Goal: Task Accomplishment & Management: Manage account settings

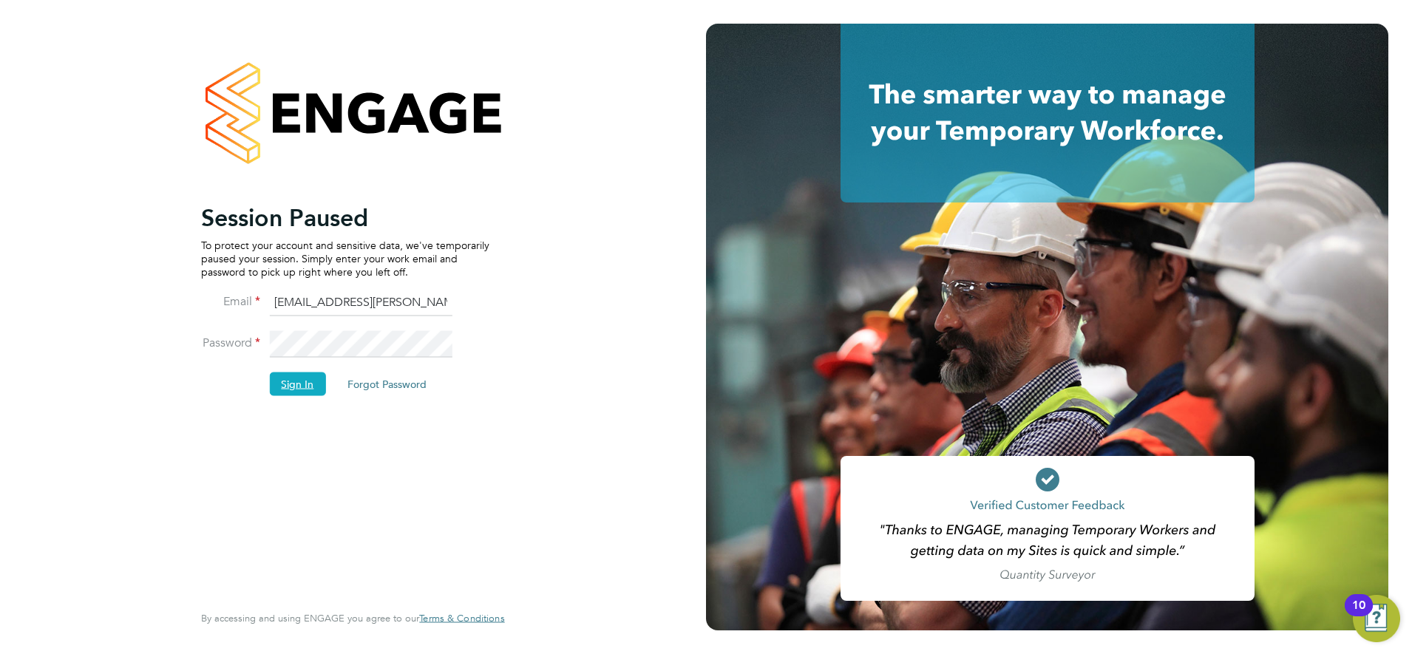
click at [305, 384] on button "Sign In" at bounding box center [297, 384] width 56 height 24
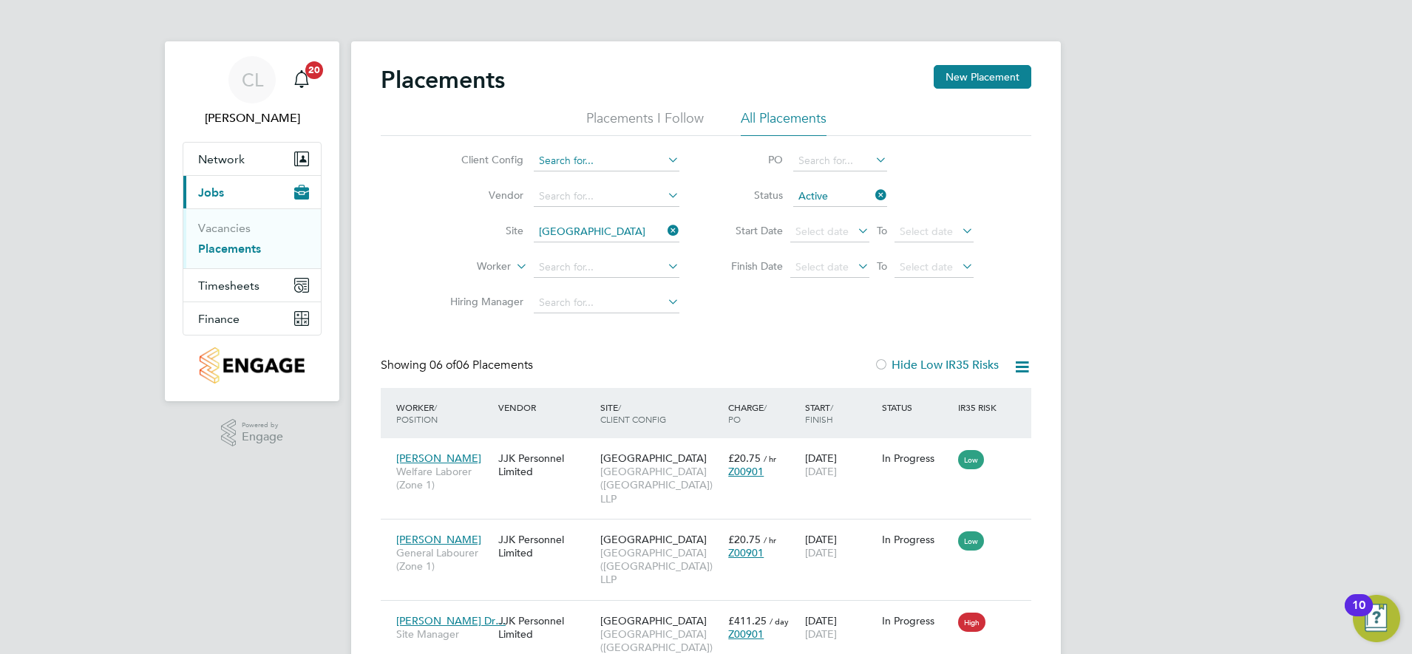
click at [608, 163] on input at bounding box center [607, 161] width 146 height 21
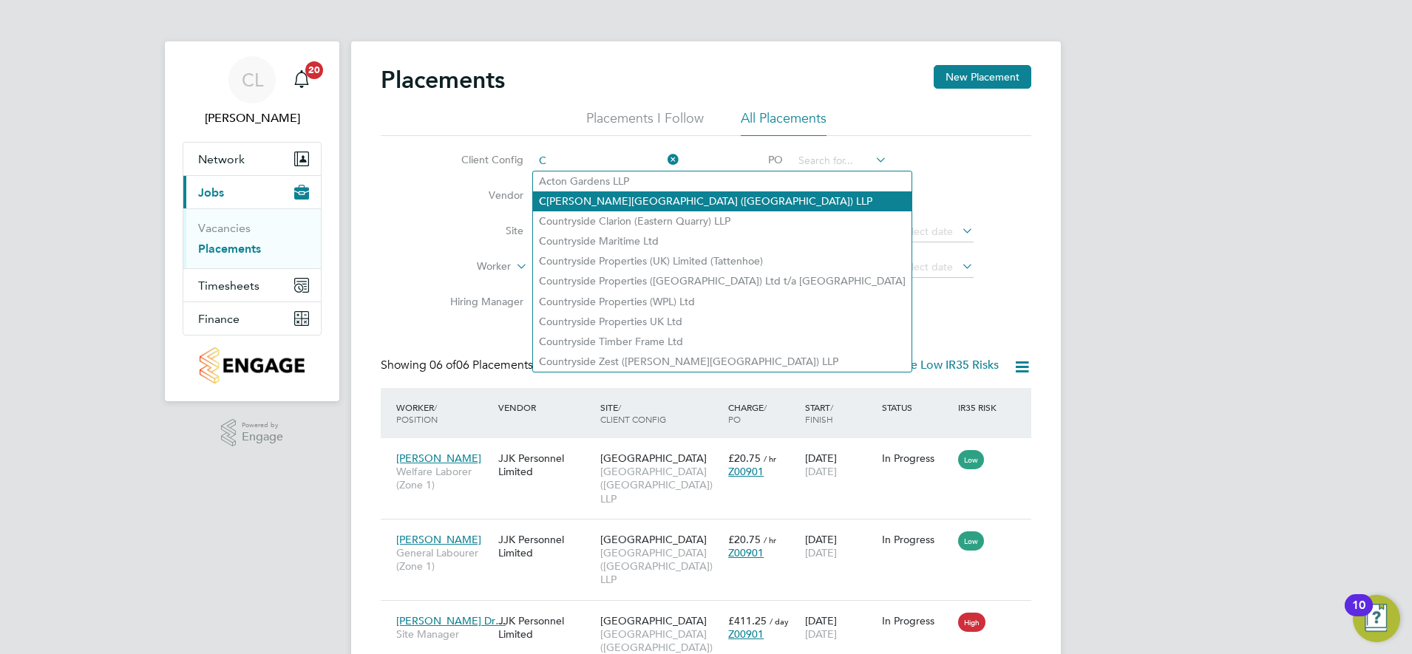
click at [631, 200] on li "[GEOGRAPHIC_DATA][PERSON_NAME] ([GEOGRAPHIC_DATA]) LLP" at bounding box center [722, 201] width 378 height 20
type input "[GEOGRAPHIC_DATA] ([GEOGRAPHIC_DATA]) LLP"
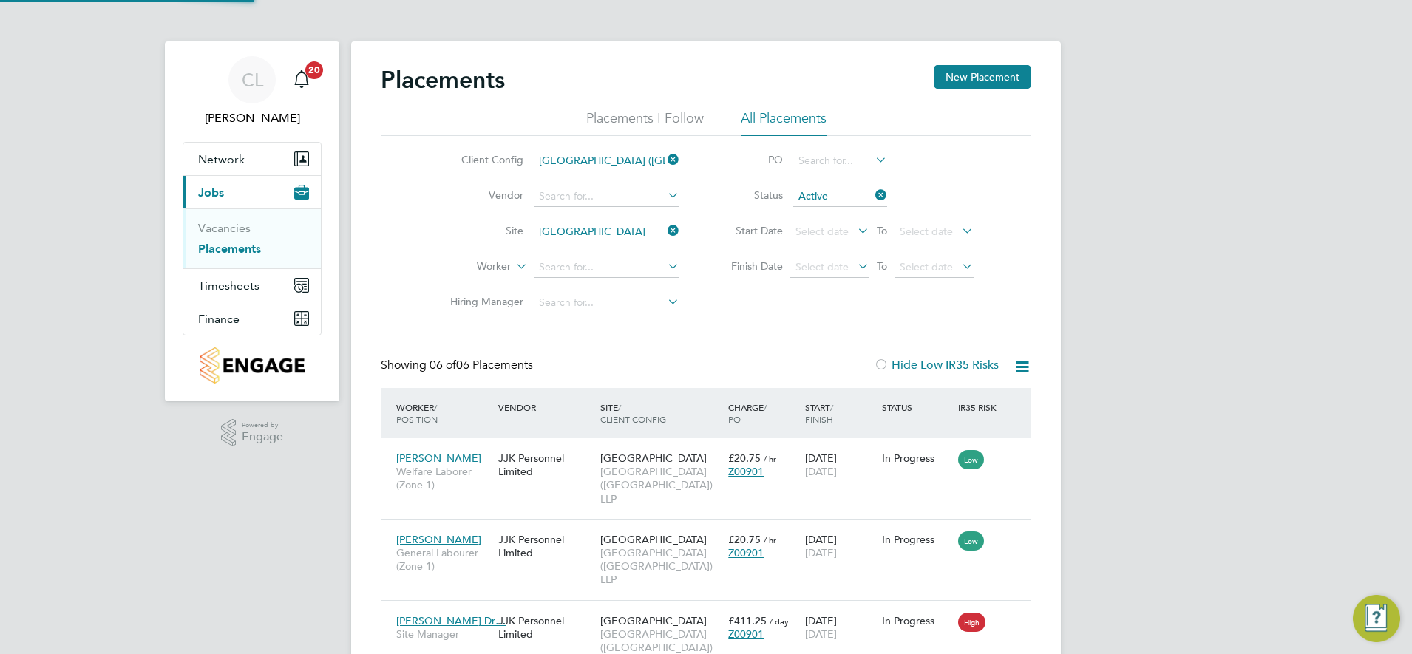
scroll to position [69, 129]
click at [565, 194] on input at bounding box center [607, 196] width 146 height 21
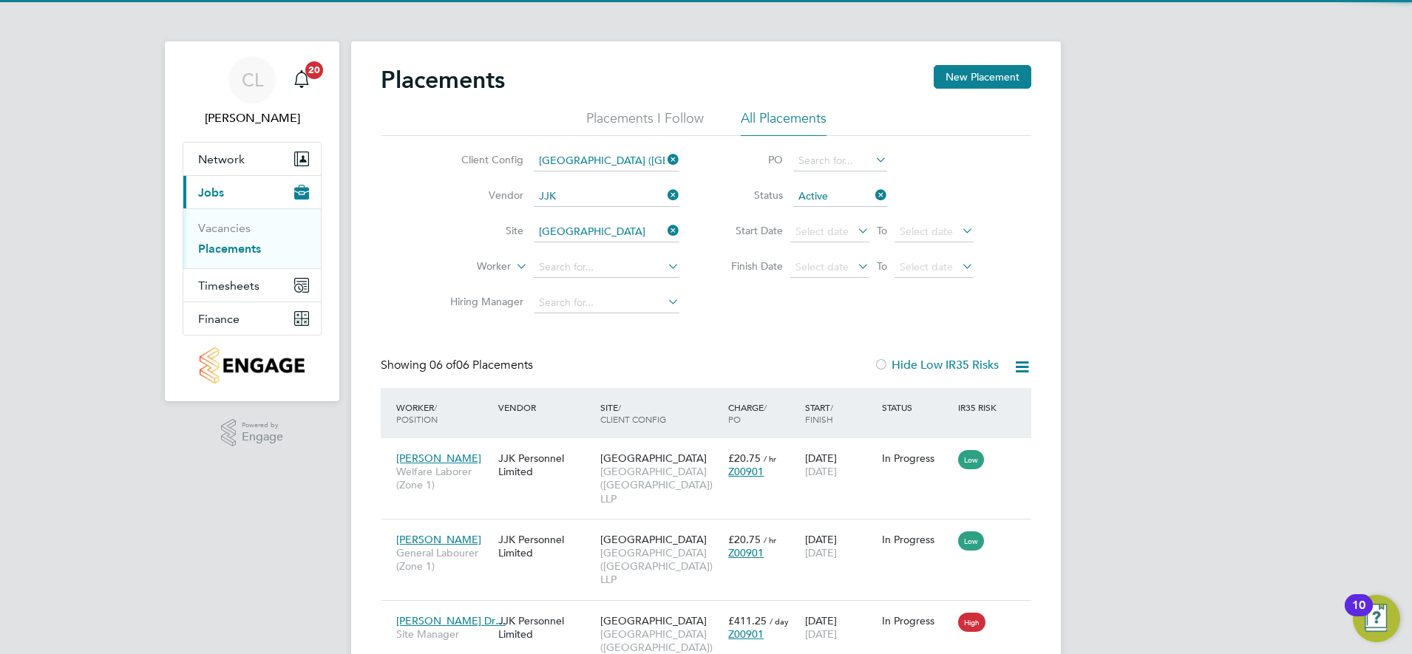
click at [584, 212] on li "JJK Personnel Limited" at bounding box center [606, 217] width 147 height 20
type input "JJK Personnel Limited"
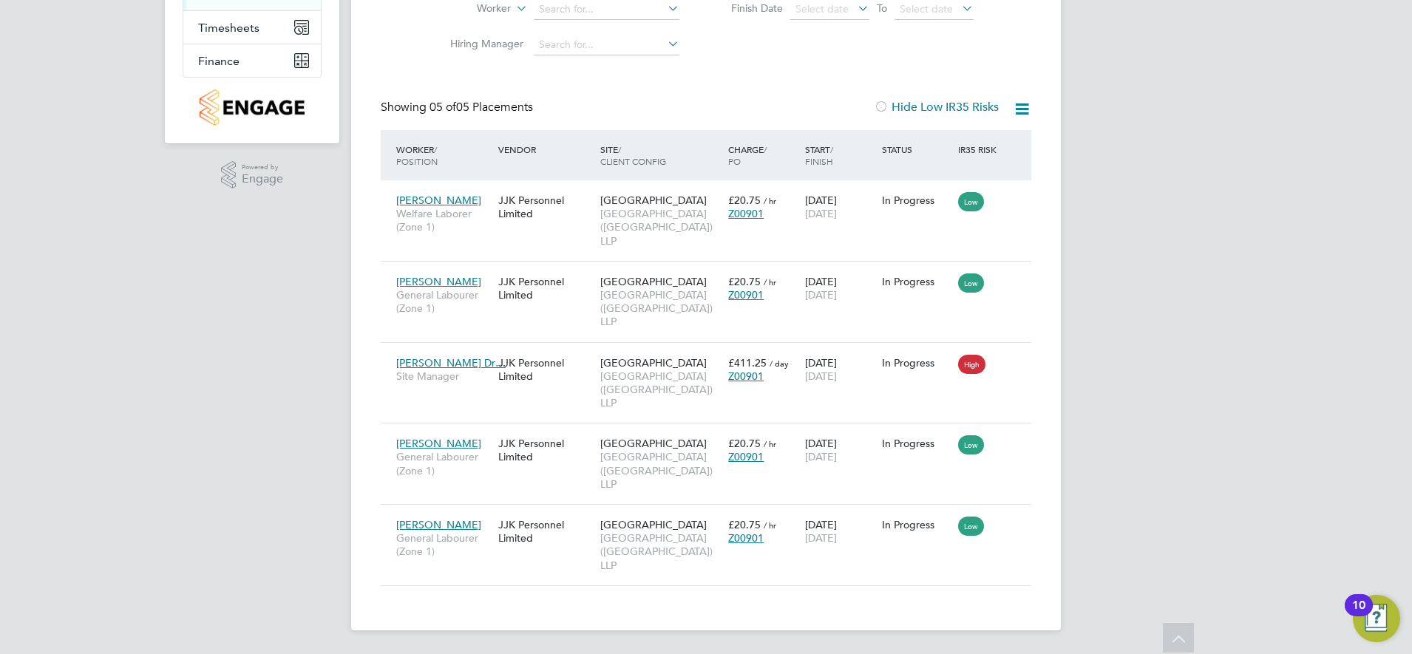
click at [1021, 109] on icon at bounding box center [1022, 109] width 18 height 18
click at [950, 144] on li "Download Placements Report" at bounding box center [949, 144] width 157 height 21
click at [752, 81] on div "Placements New Placement Placements I Follow All Placements Client Config [GEOG…" at bounding box center [706, 196] width 650 height 779
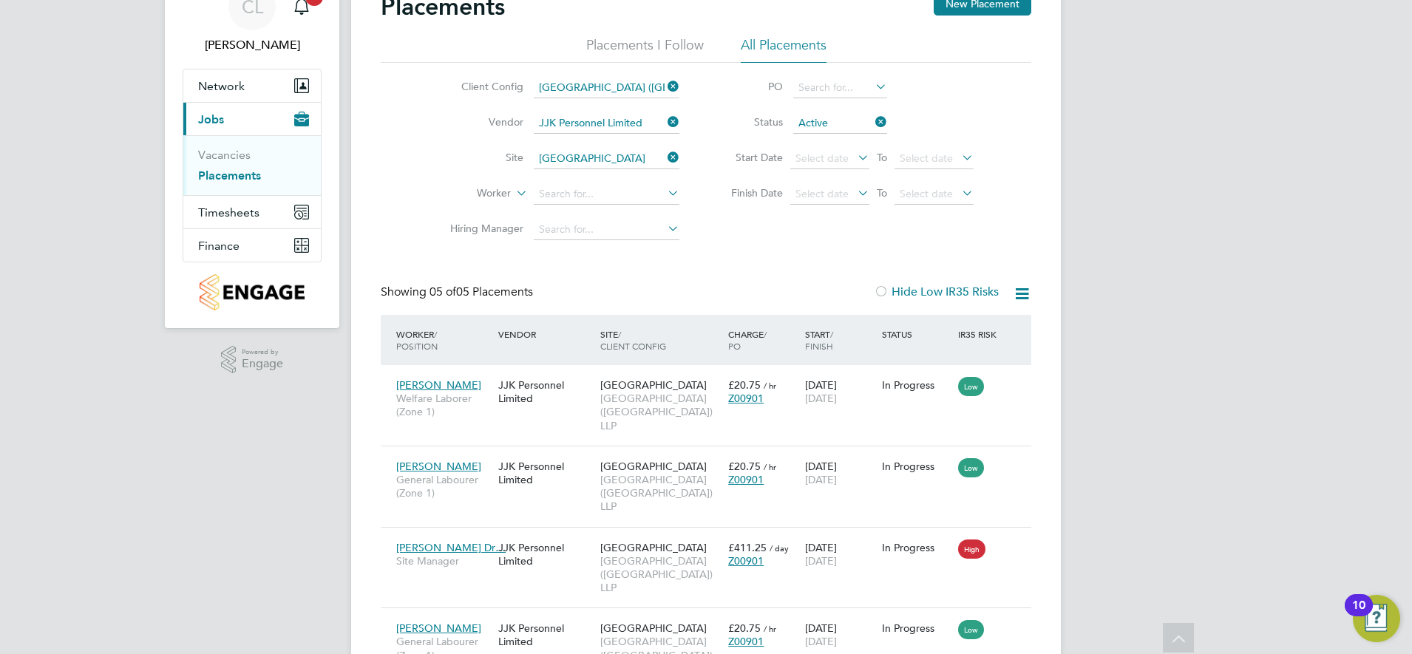
click at [664, 120] on icon at bounding box center [664, 122] width 0 height 21
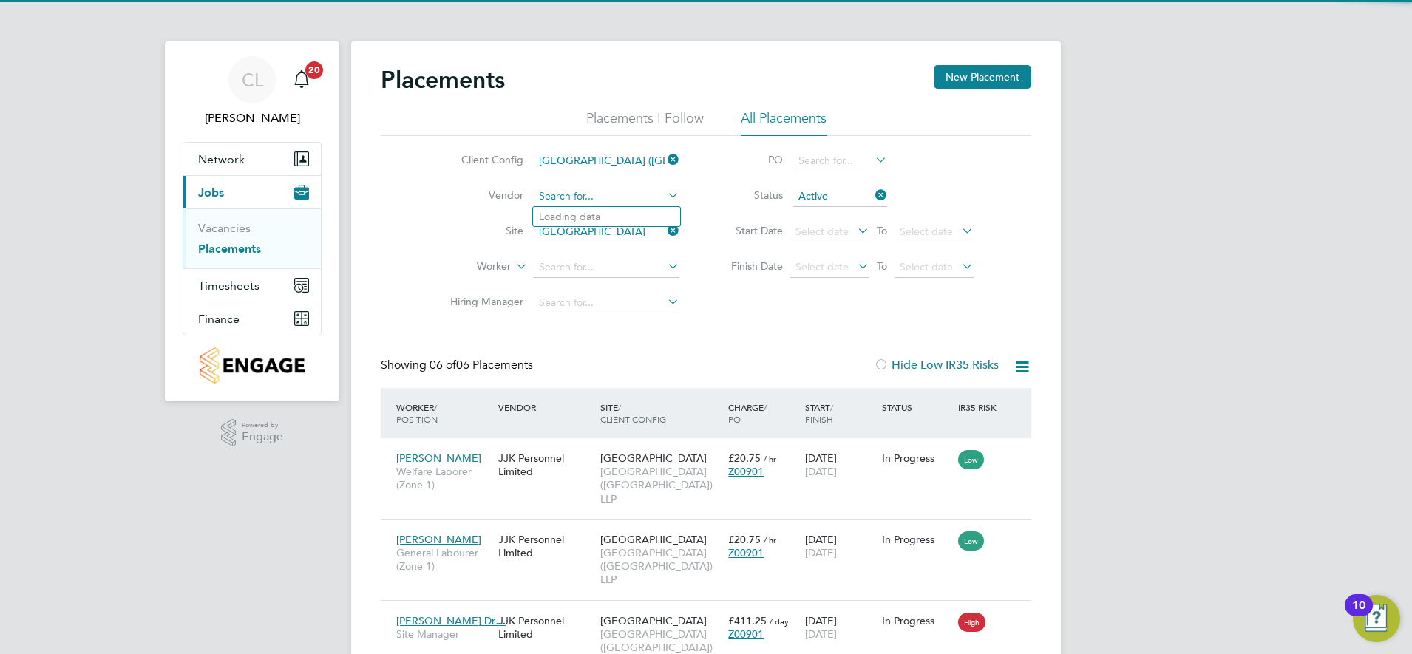
click at [585, 195] on input at bounding box center [607, 196] width 146 height 21
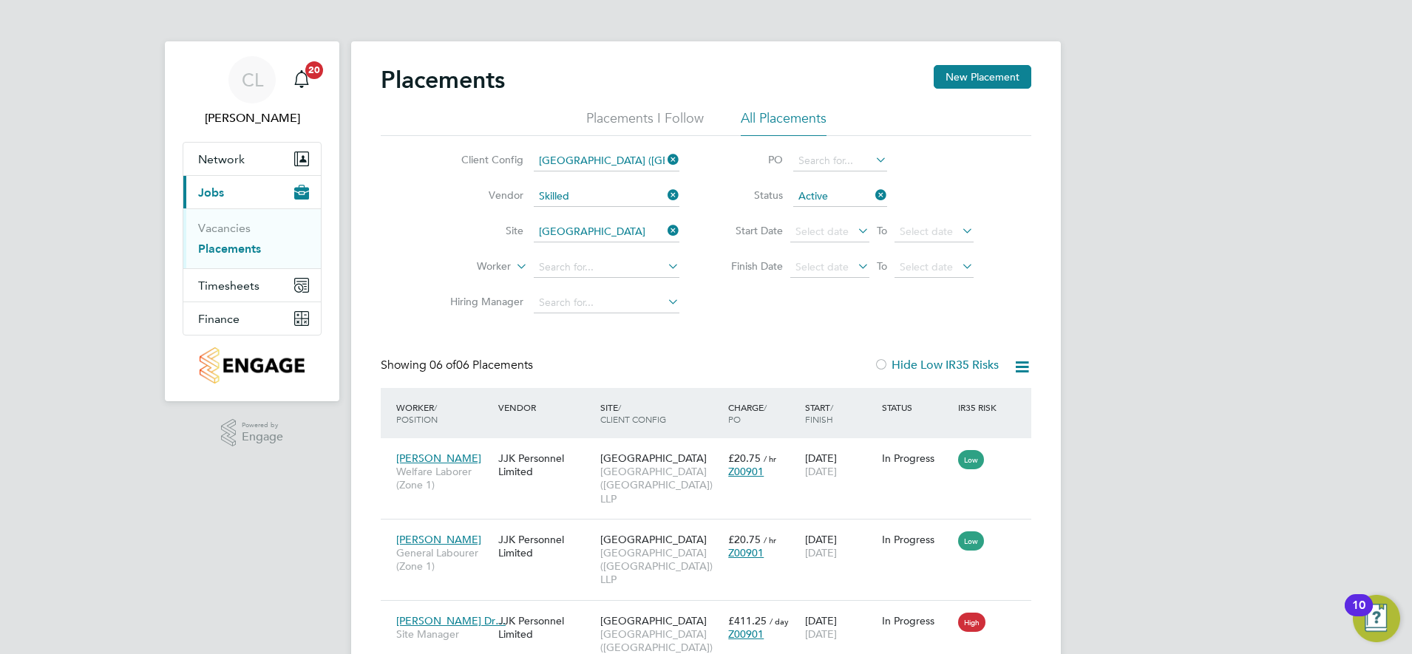
click at [585, 209] on li "Skilled Careers Ltd" at bounding box center [606, 217] width 147 height 20
type input "Skilled Careers Ltd"
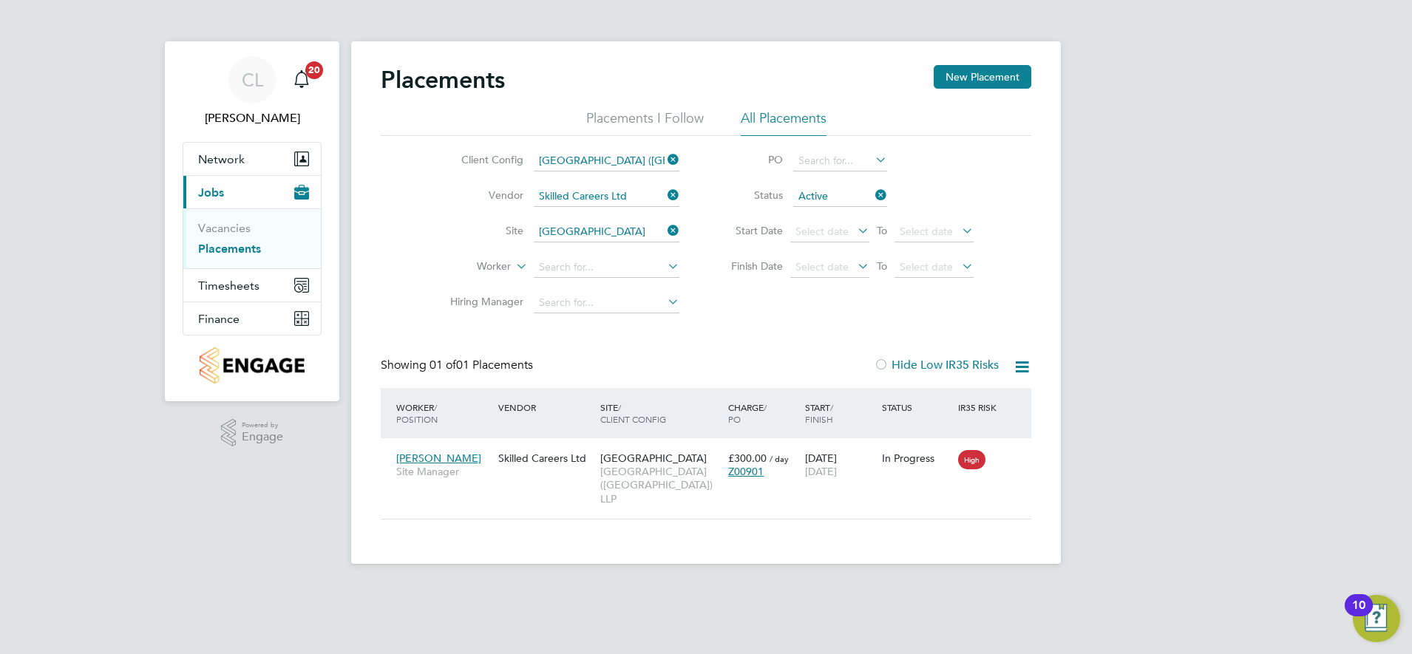
click at [1021, 364] on icon at bounding box center [1022, 367] width 18 height 18
drag, startPoint x: 934, startPoint y: 410, endPoint x: 927, endPoint y: 404, distance: 8.9
click at [934, 409] on li "Download Placements Report" at bounding box center [949, 402] width 157 height 21
click at [740, 333] on div "Placements New Placement Placements I Follow All Placements Client Config [GEOG…" at bounding box center [706, 292] width 650 height 455
click at [754, 292] on div "Client Config [GEOGRAPHIC_DATA] (Metropolitan Countryside) LLP Vendor Skilled C…" at bounding box center [706, 228] width 650 height 185
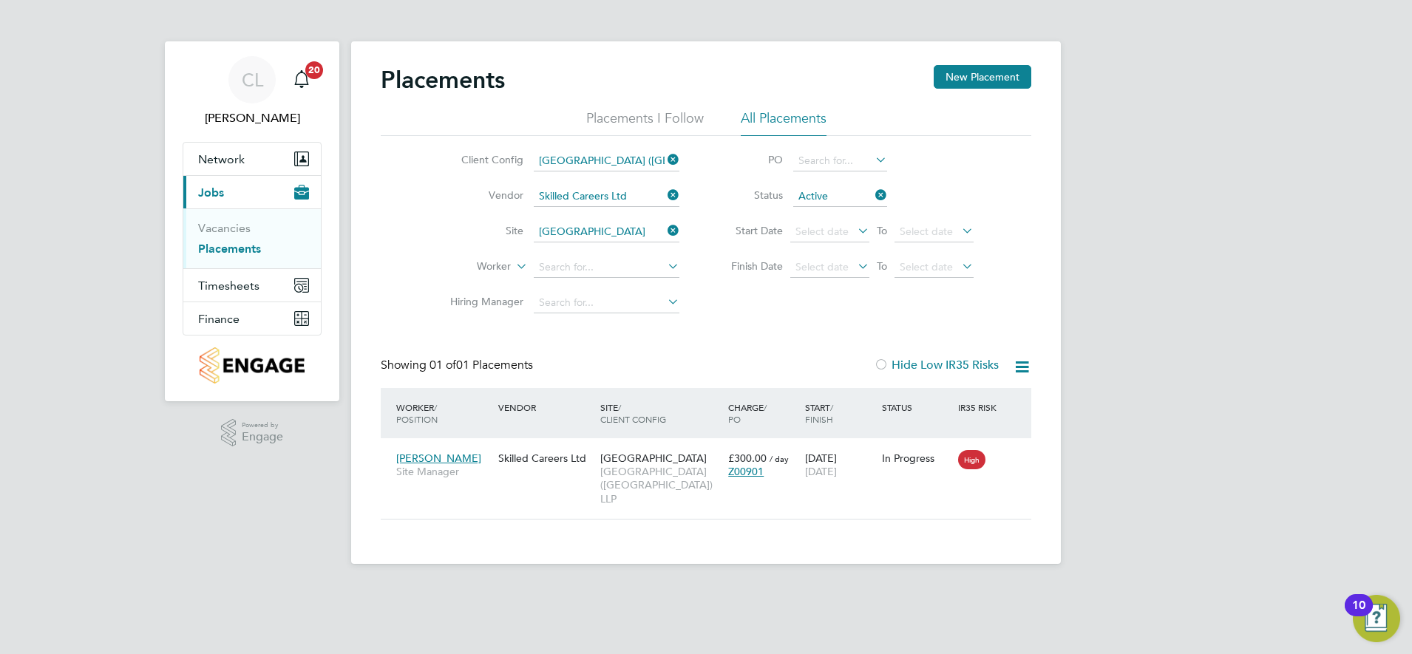
click at [664, 196] on icon at bounding box center [664, 195] width 0 height 21
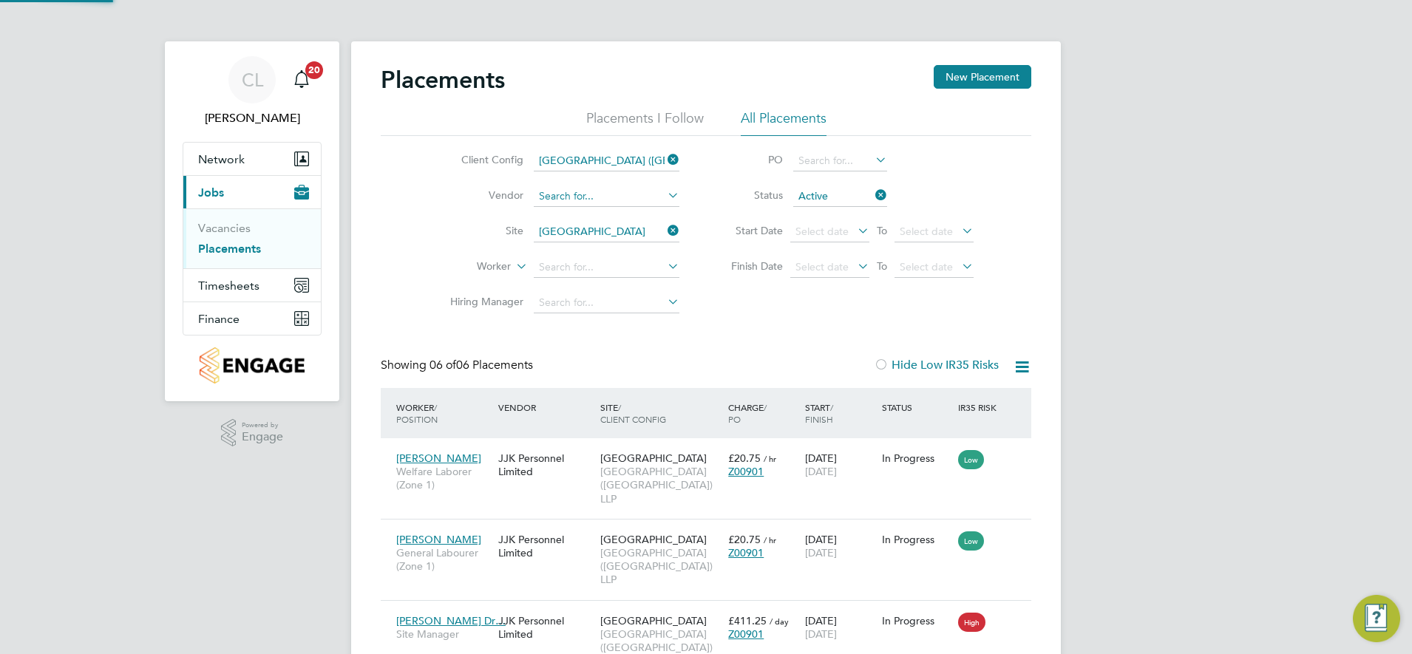
click at [625, 198] on input at bounding box center [607, 196] width 146 height 21
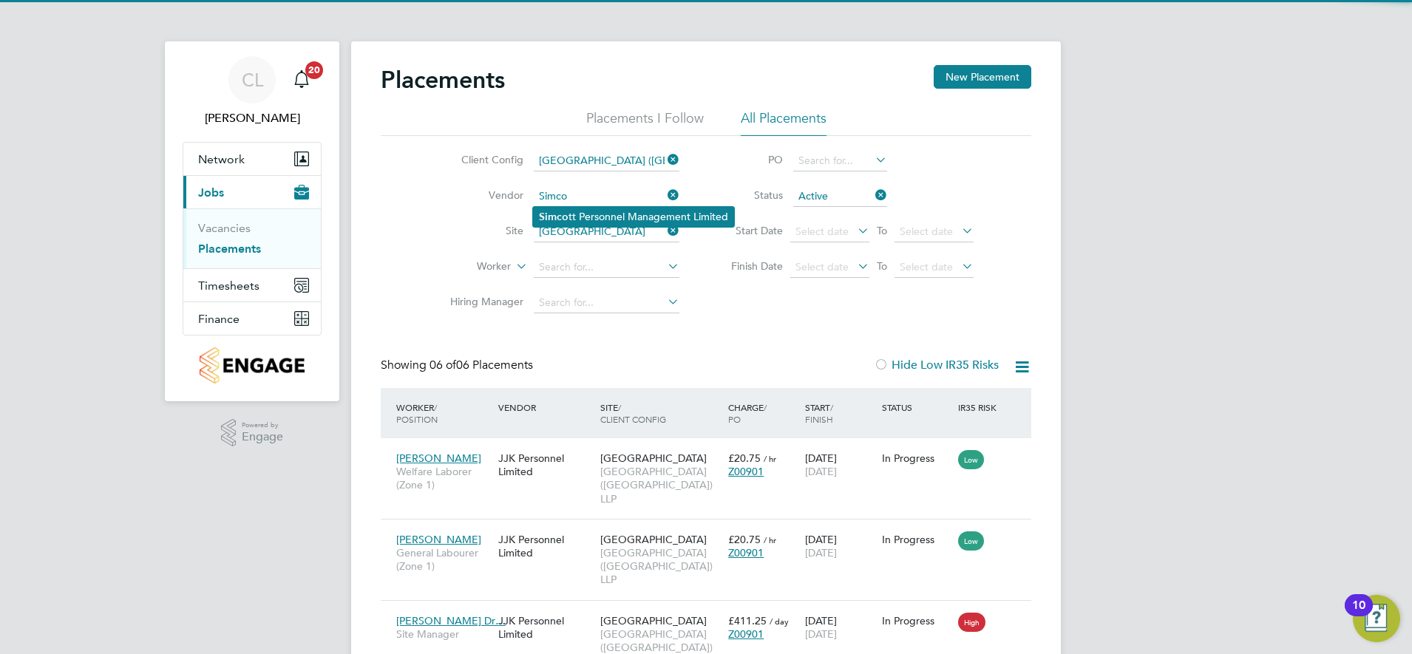
type input "Simcott Personnel Management Limited"
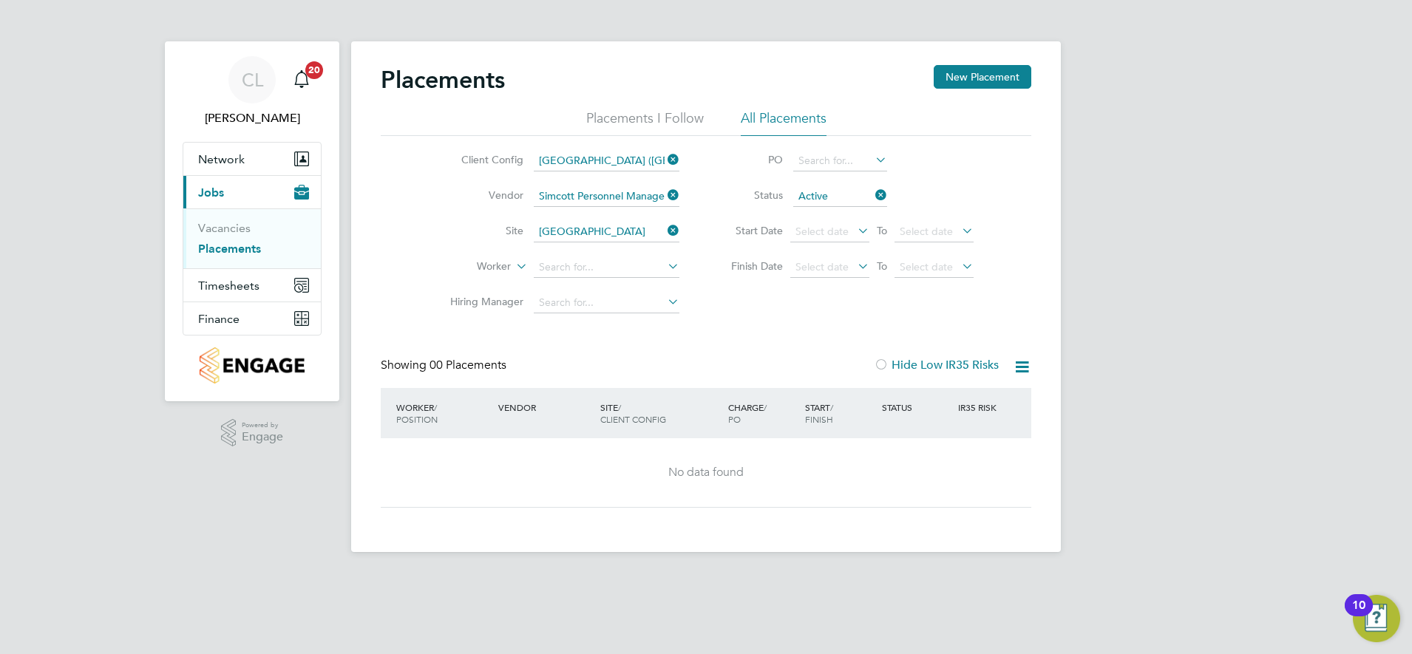
drag, startPoint x: 670, startPoint y: 234, endPoint x: 656, endPoint y: 231, distance: 13.5
click at [664, 232] on icon at bounding box center [664, 230] width 0 height 21
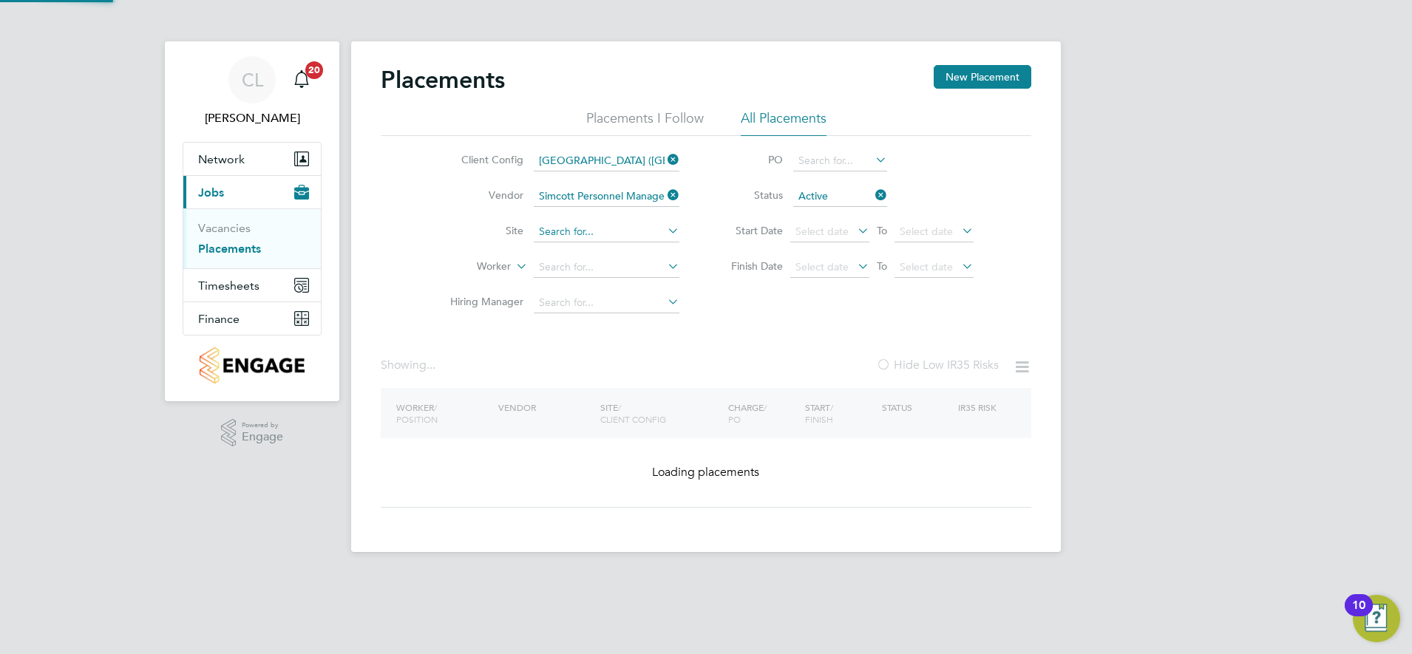
click at [619, 235] on input at bounding box center [607, 232] width 146 height 21
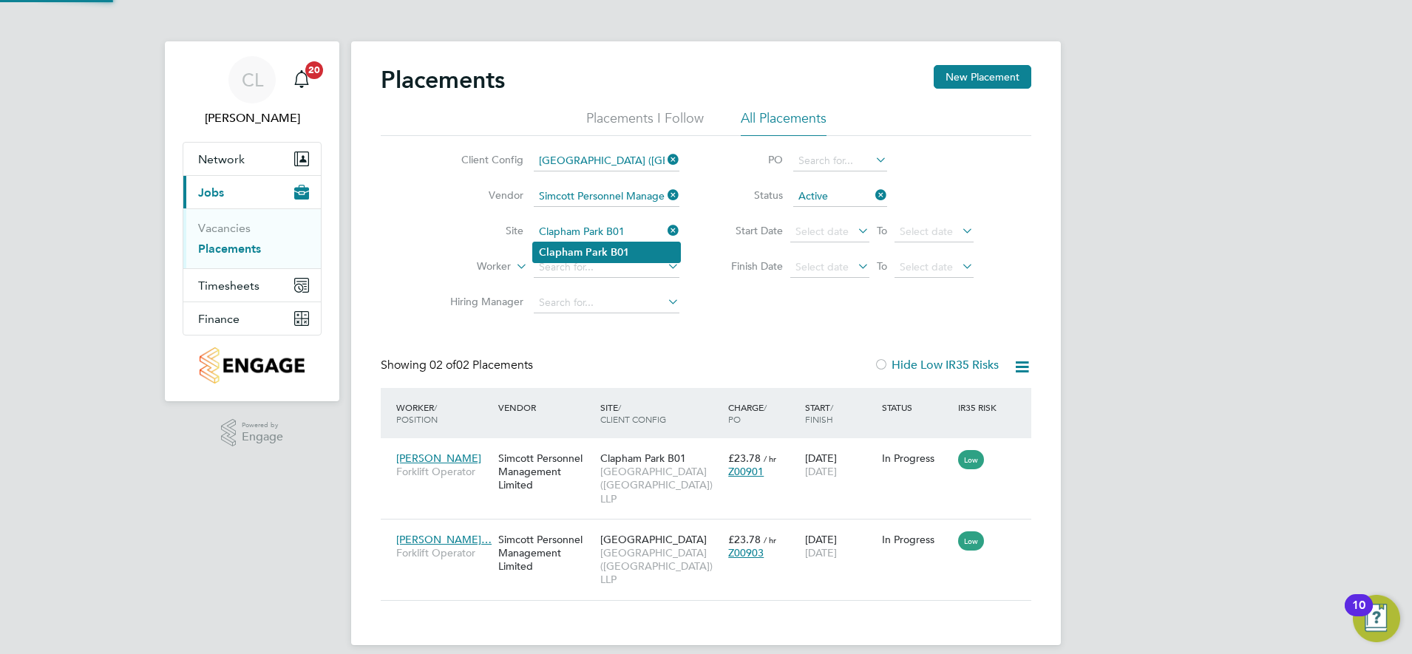
type input "Clapham Park B01"
click at [611, 246] on b "B01" at bounding box center [620, 252] width 18 height 13
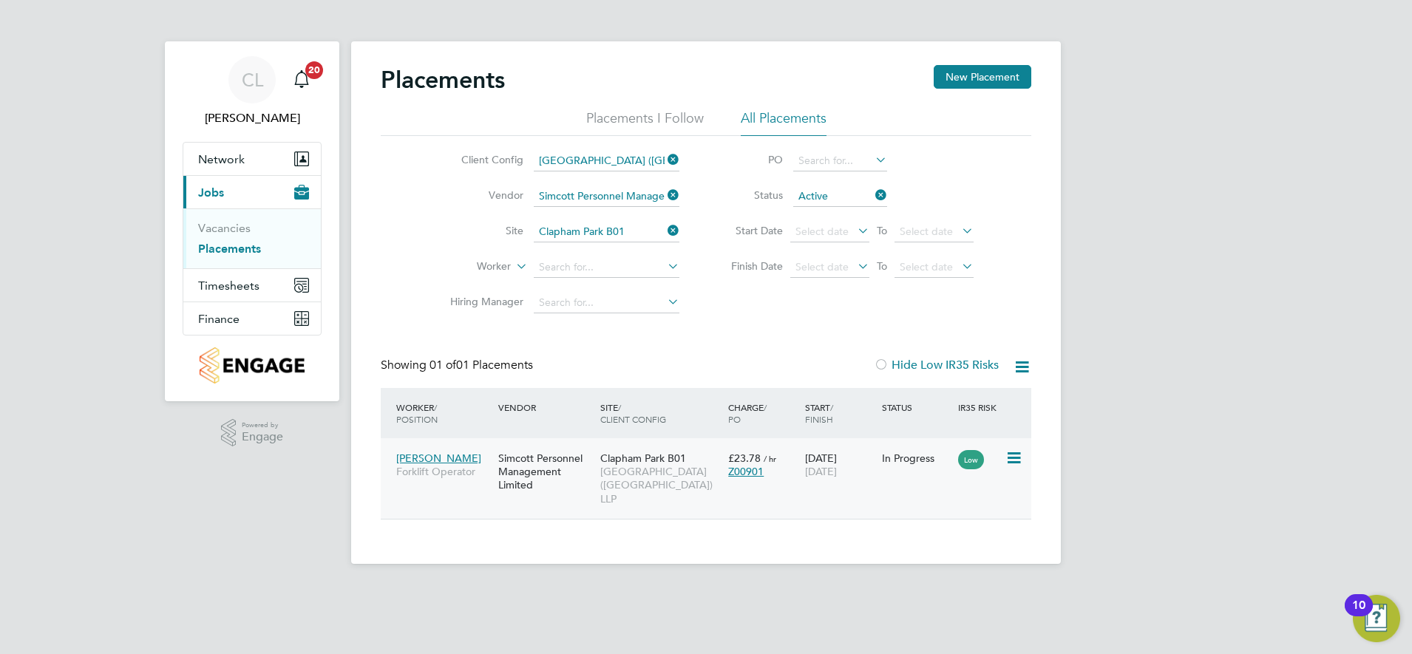
click at [1018, 459] on icon at bounding box center [1012, 458] width 15 height 18
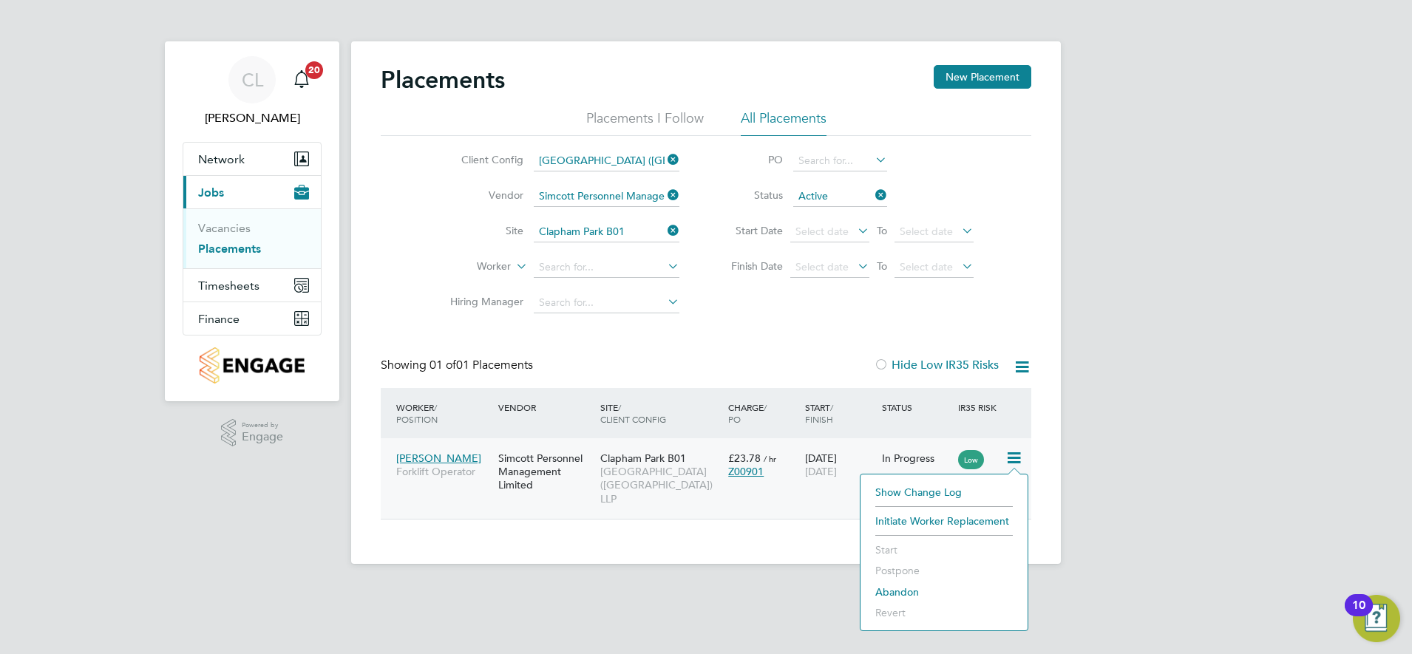
click at [834, 488] on div "[PERSON_NAME] Forklift Operator Simcott Personnel Management Limited [GEOGRAPHI…" at bounding box center [706, 478] width 650 height 81
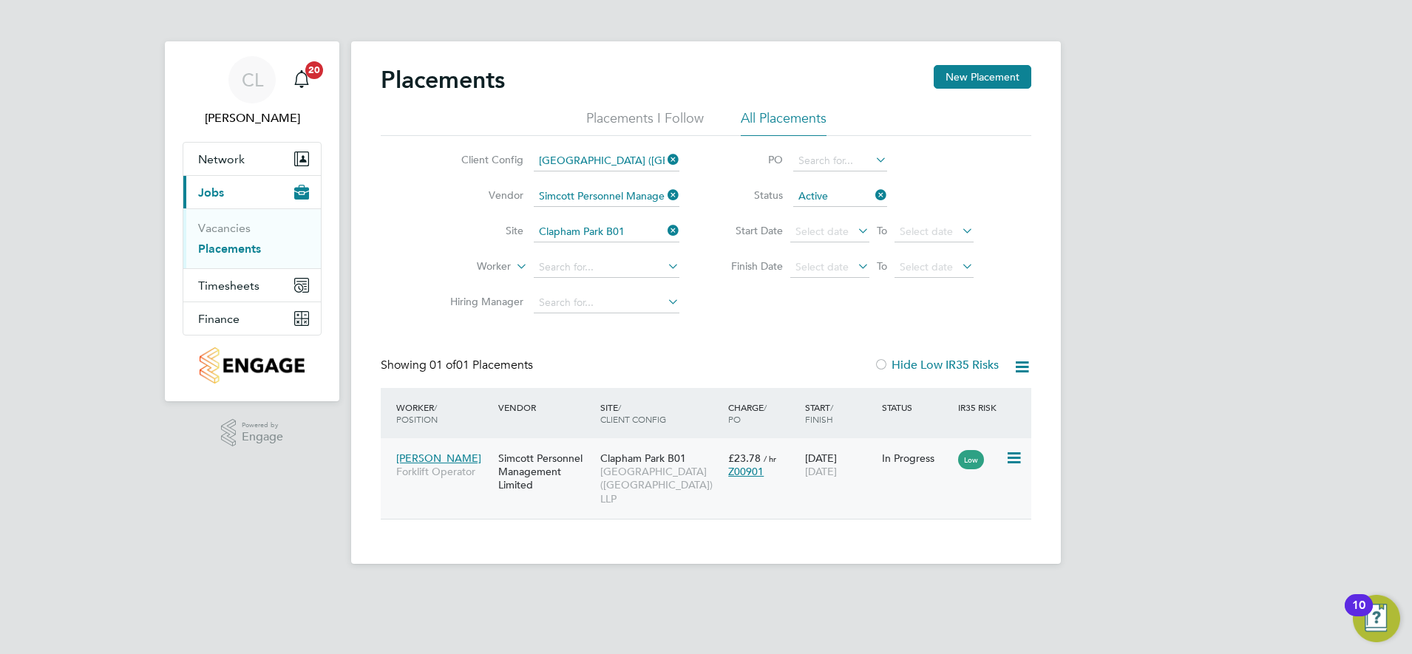
click at [837, 472] on span "[DATE]" at bounding box center [821, 471] width 32 height 13
click at [664, 232] on icon at bounding box center [664, 230] width 0 height 21
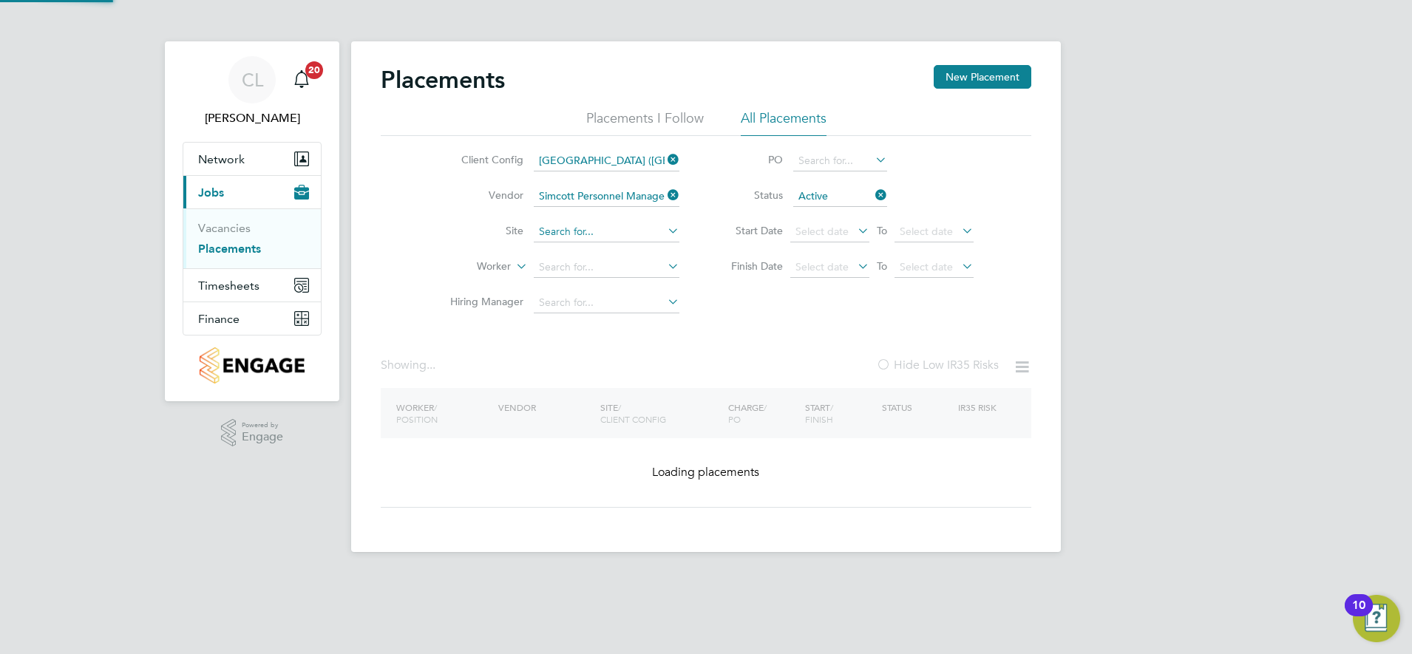
click at [601, 231] on input at bounding box center [607, 232] width 146 height 21
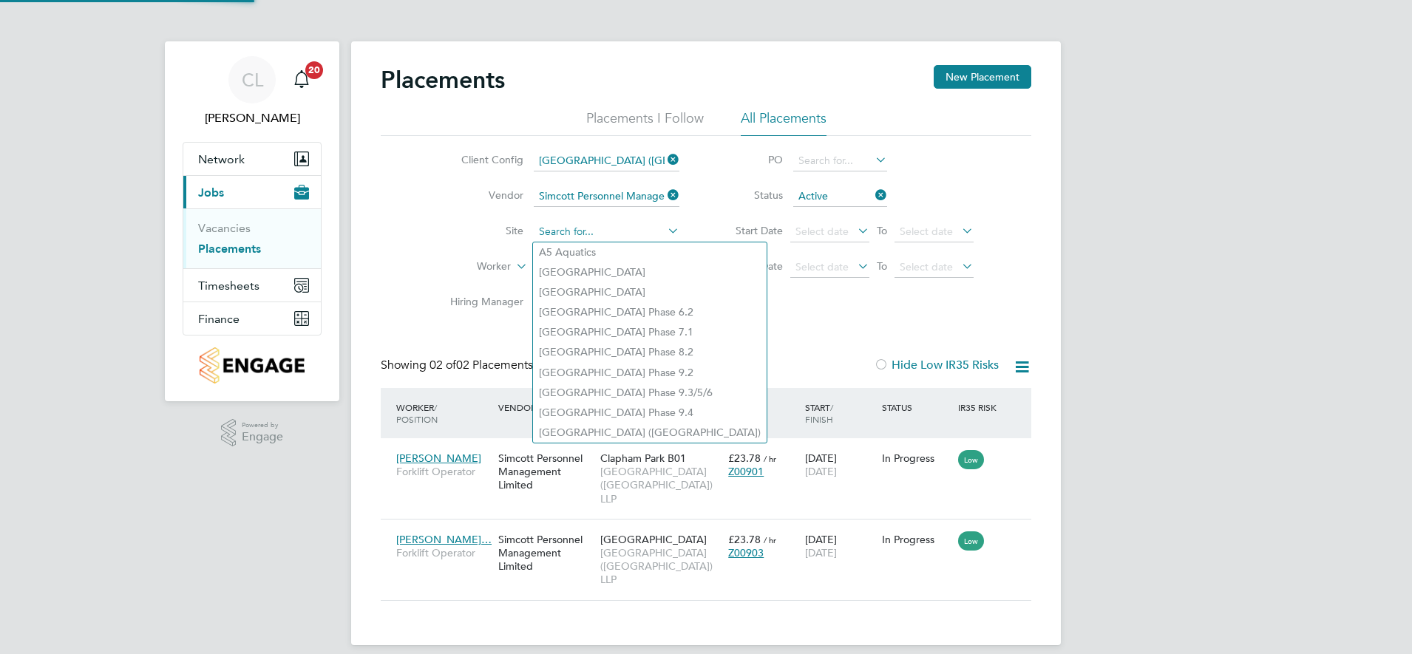
scroll to position [69, 129]
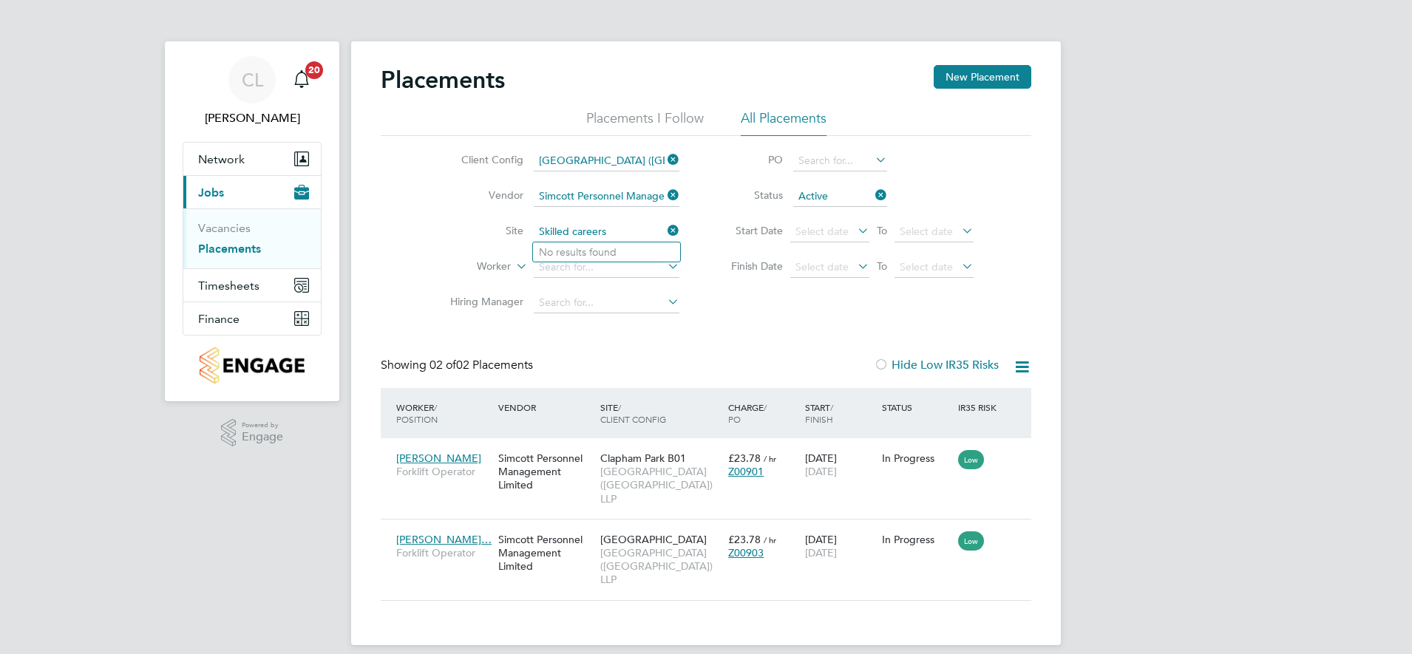
type input "Skilled careers"
drag, startPoint x: 670, startPoint y: 228, endPoint x: 656, endPoint y: 223, distance: 15.4
click at [664, 228] on icon at bounding box center [664, 230] width 0 height 21
click at [611, 229] on input at bounding box center [607, 232] width 146 height 21
type input "C"
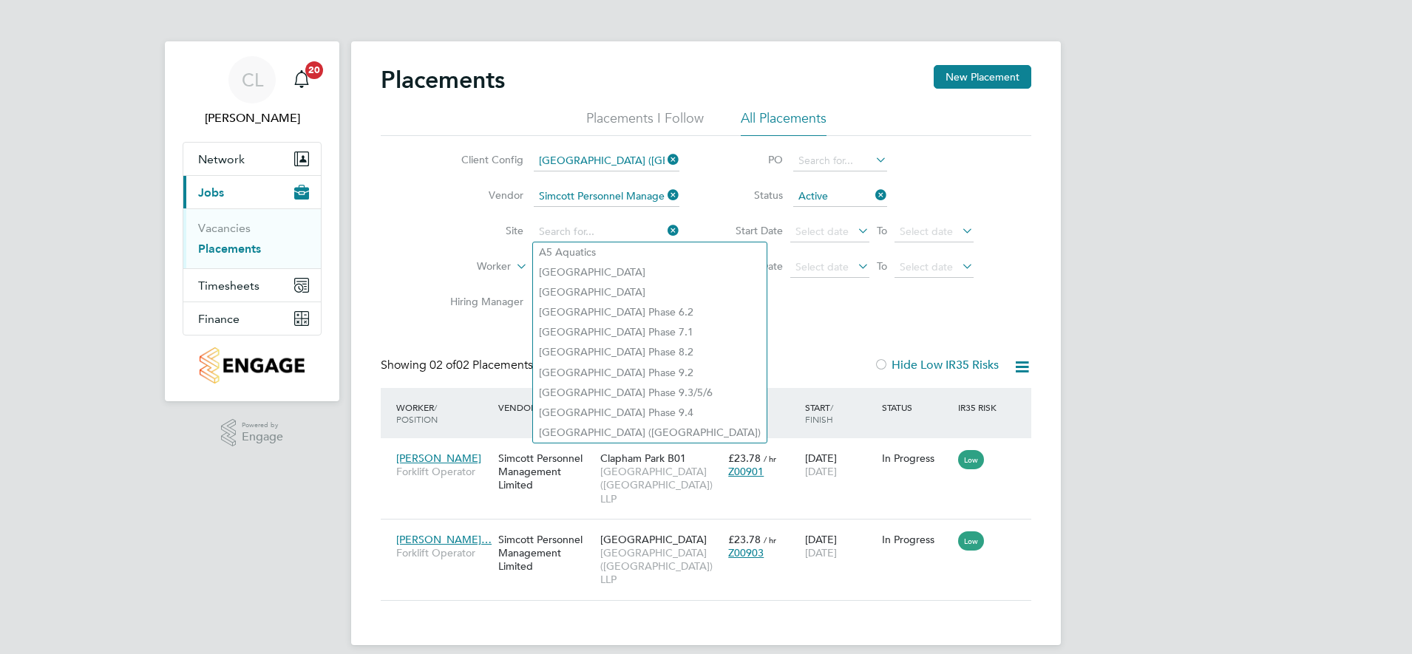
drag, startPoint x: 669, startPoint y: 197, endPoint x: 629, endPoint y: 196, distance: 39.9
click at [664, 196] on icon at bounding box center [664, 195] width 0 height 21
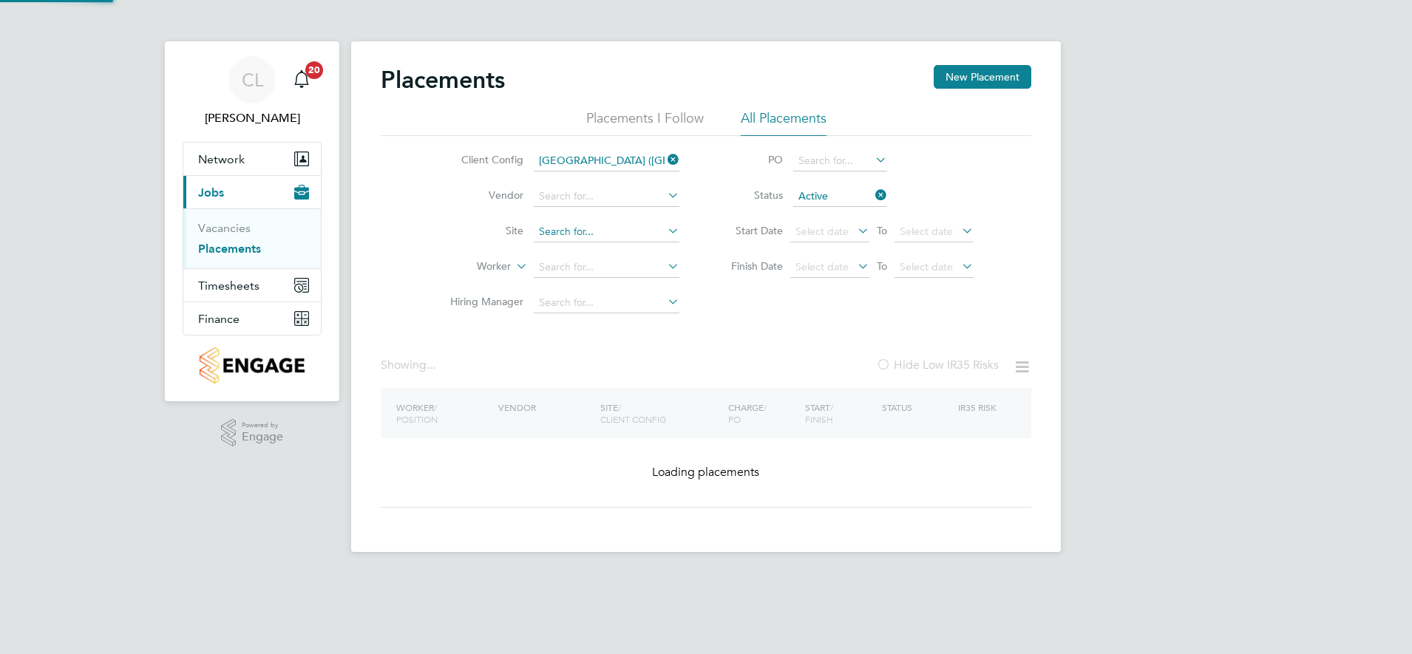
click at [612, 191] on input at bounding box center [607, 196] width 146 height 21
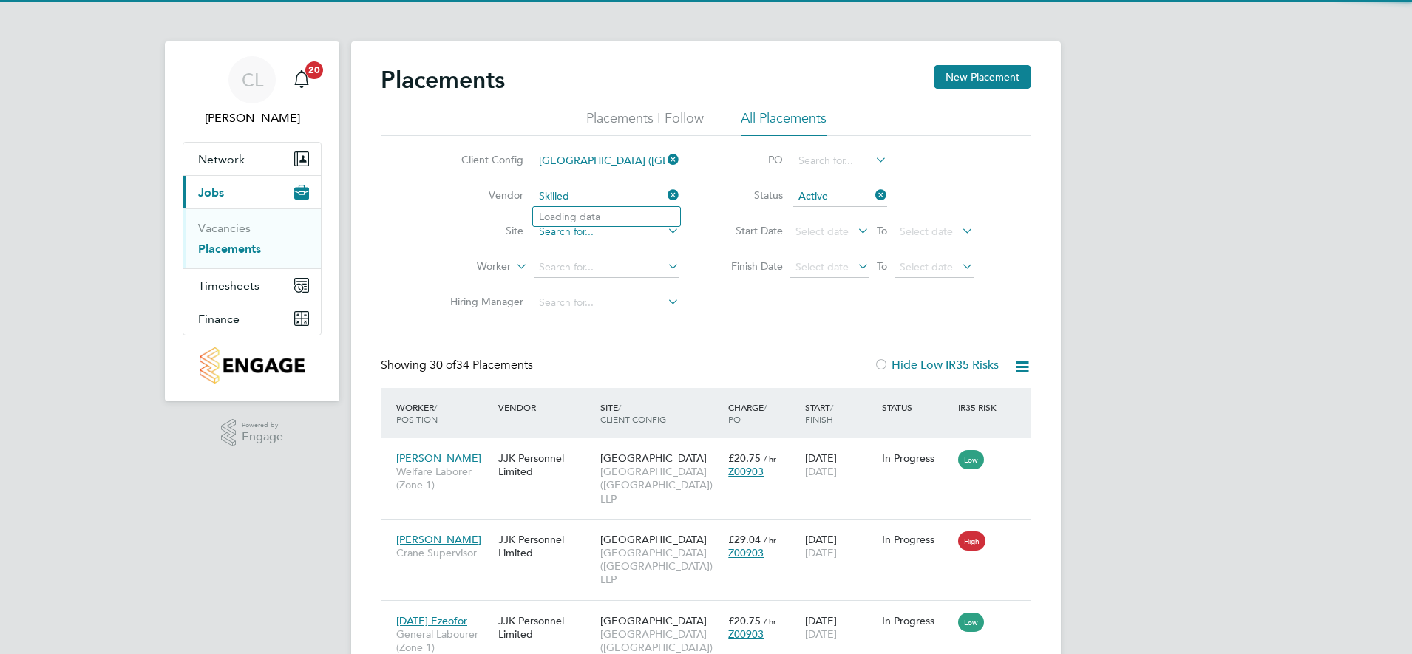
scroll to position [69, 129]
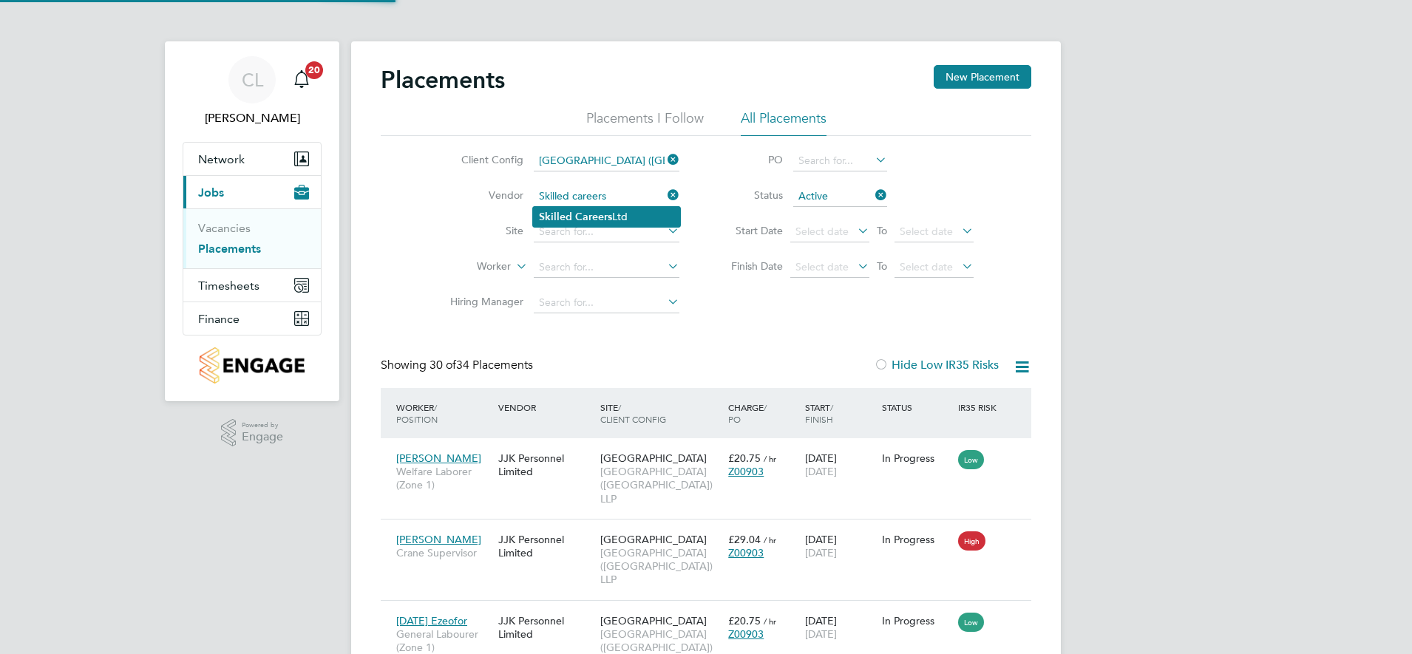
click at [633, 215] on li "Skilled Careers Ltd" at bounding box center [606, 217] width 147 height 20
type input "Skilled Careers Ltd"
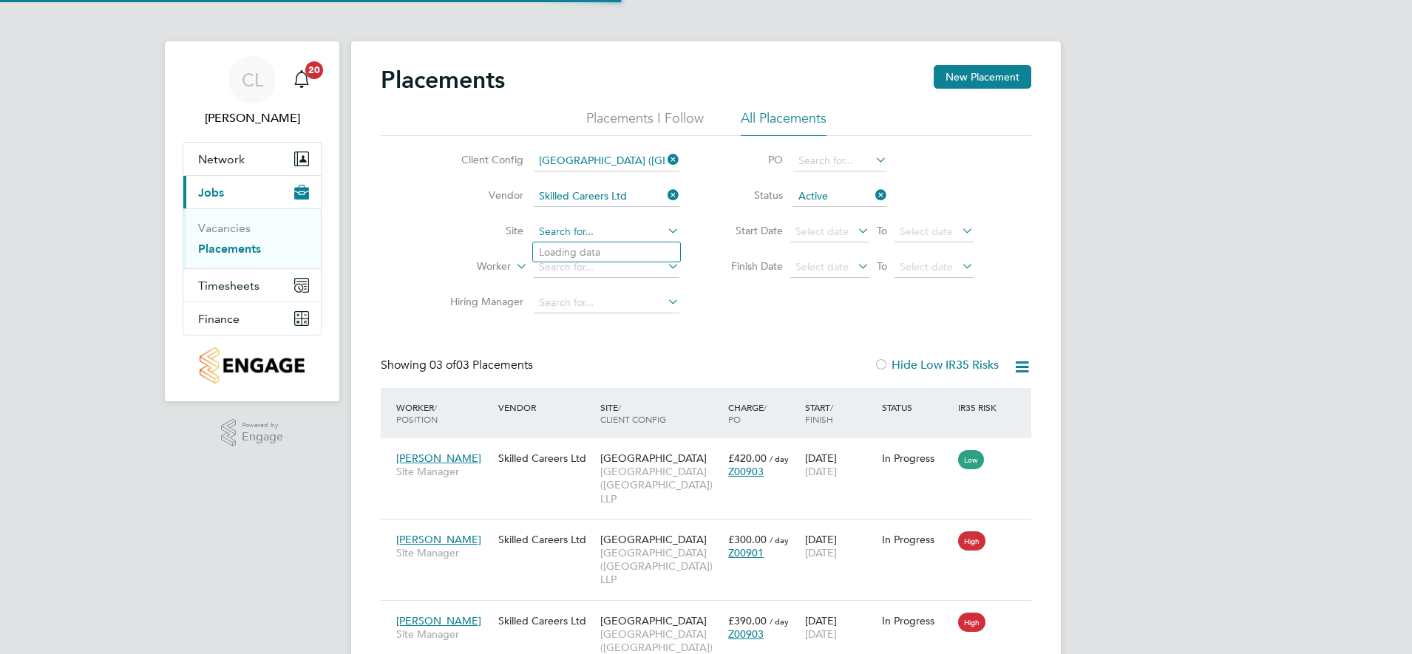
click at [598, 228] on input at bounding box center [607, 232] width 146 height 21
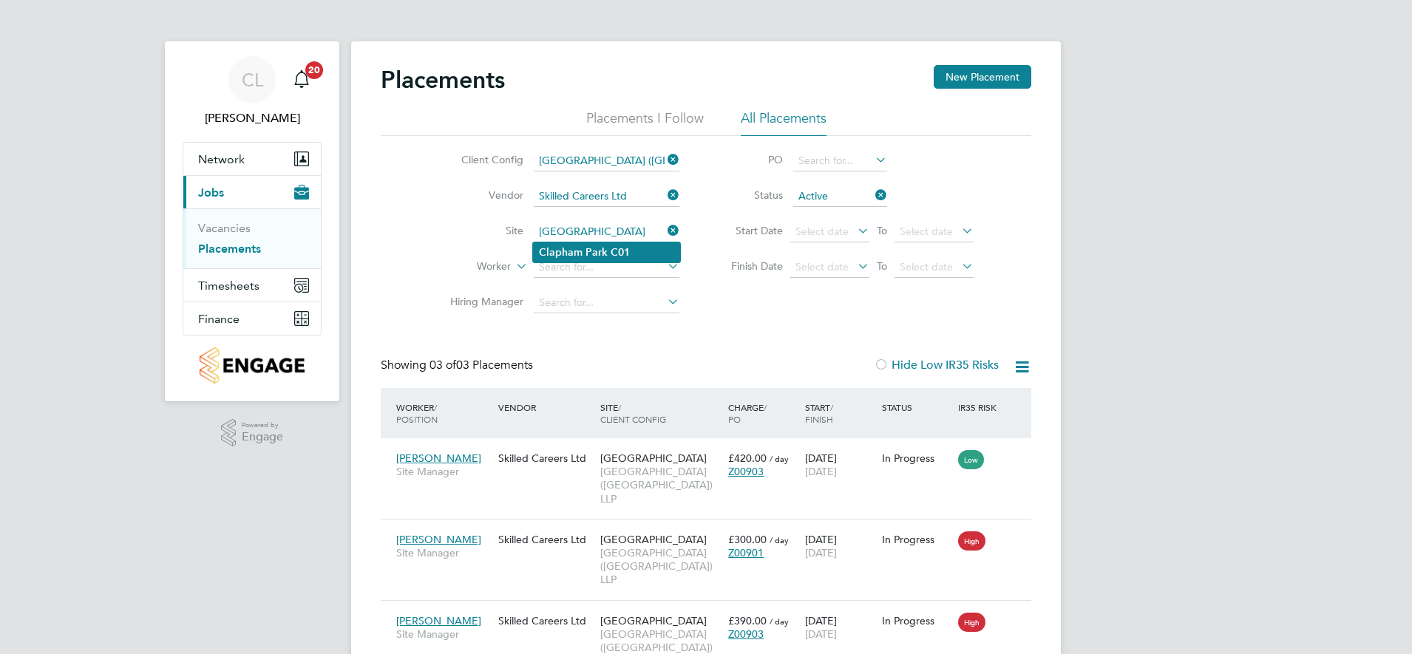
type input "[GEOGRAPHIC_DATA]"
click at [605, 253] on b "Park" at bounding box center [596, 252] width 22 height 13
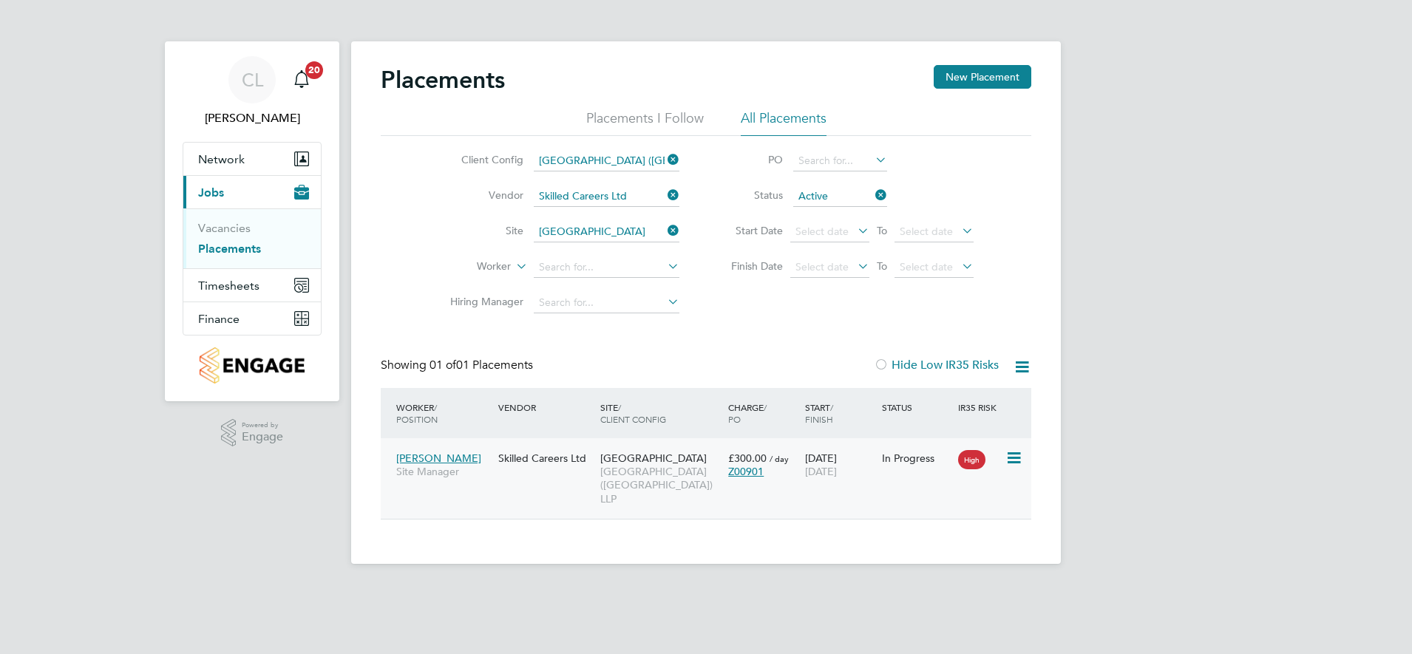
click at [1010, 458] on icon at bounding box center [1012, 458] width 15 height 18
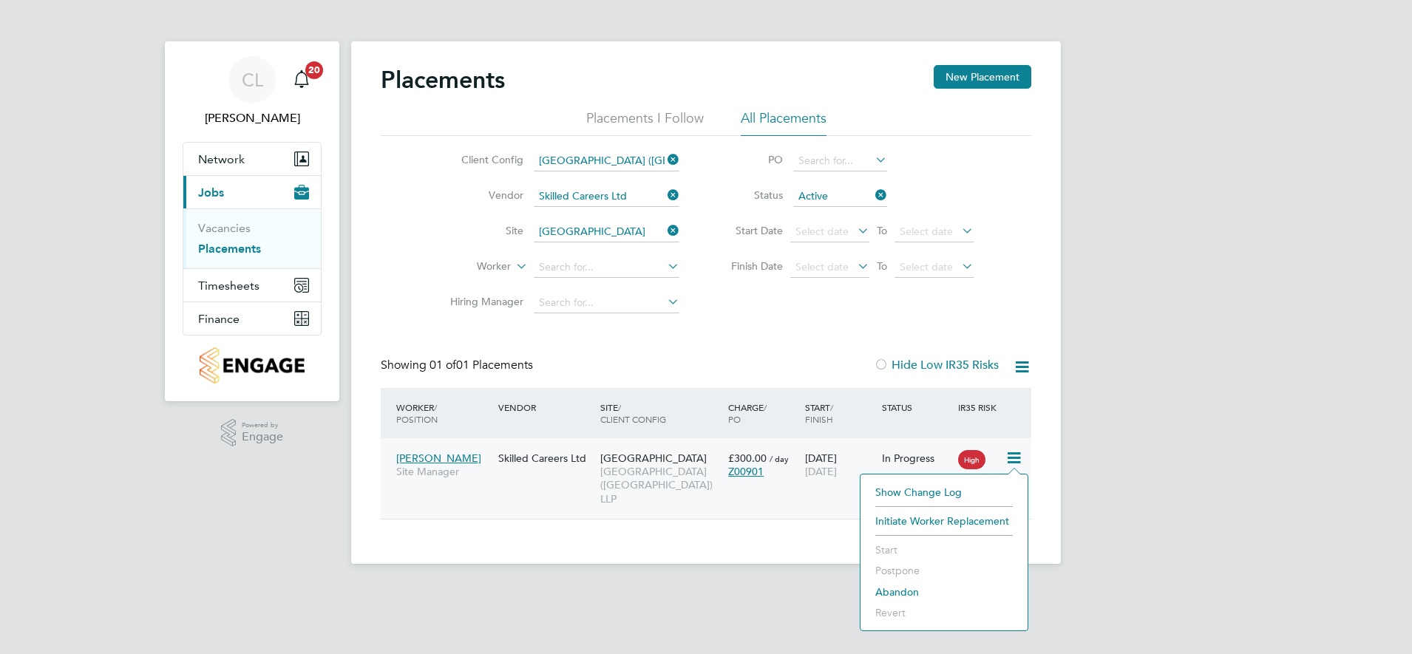
click at [817, 508] on div "[PERSON_NAME] Site Manager Skilled Careers Ltd [GEOGRAPHIC_DATA] ([GEOGRAPHIC_D…" at bounding box center [706, 478] width 650 height 81
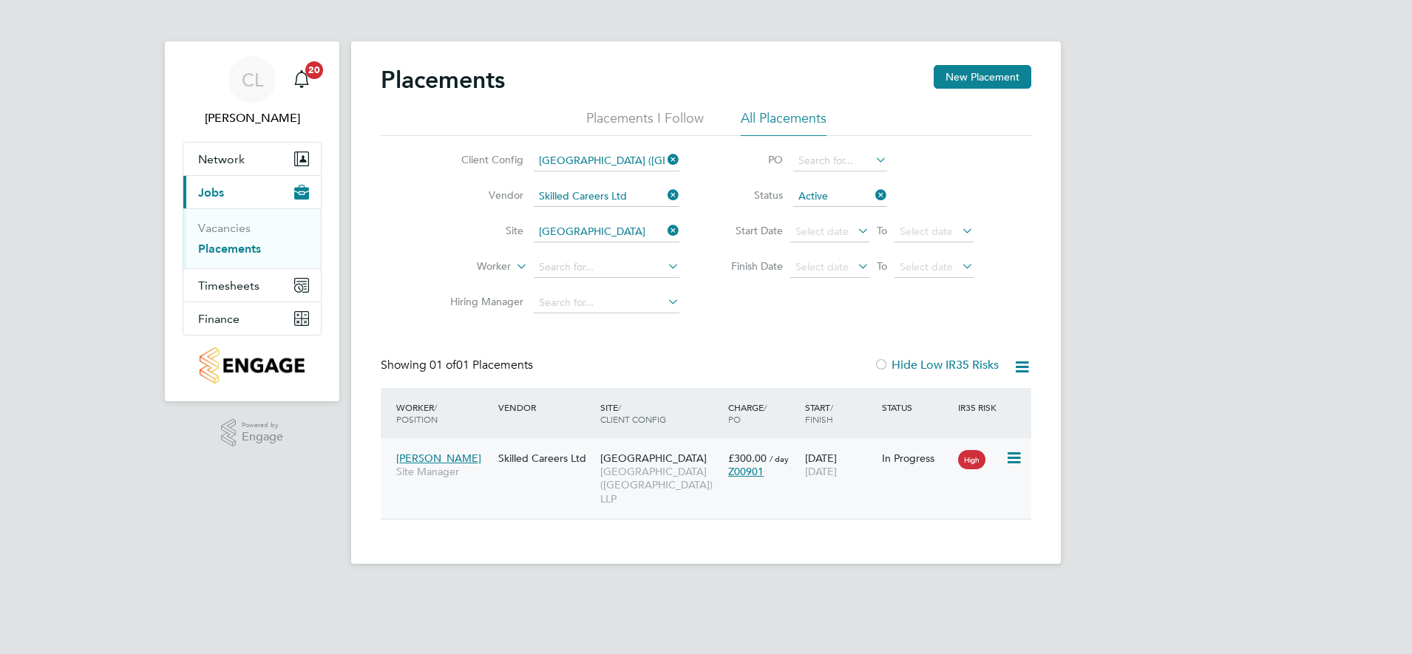
click at [847, 491] on div "[PERSON_NAME] Site Manager Skilled Careers Ltd [GEOGRAPHIC_DATA] ([GEOGRAPHIC_D…" at bounding box center [706, 478] width 650 height 81
click at [1021, 373] on icon at bounding box center [1022, 367] width 18 height 18
click at [949, 409] on li "Download Placements Report" at bounding box center [949, 402] width 157 height 21
drag, startPoint x: 679, startPoint y: 231, endPoint x: 661, endPoint y: 230, distance: 17.8
click at [664, 231] on icon at bounding box center [664, 230] width 0 height 21
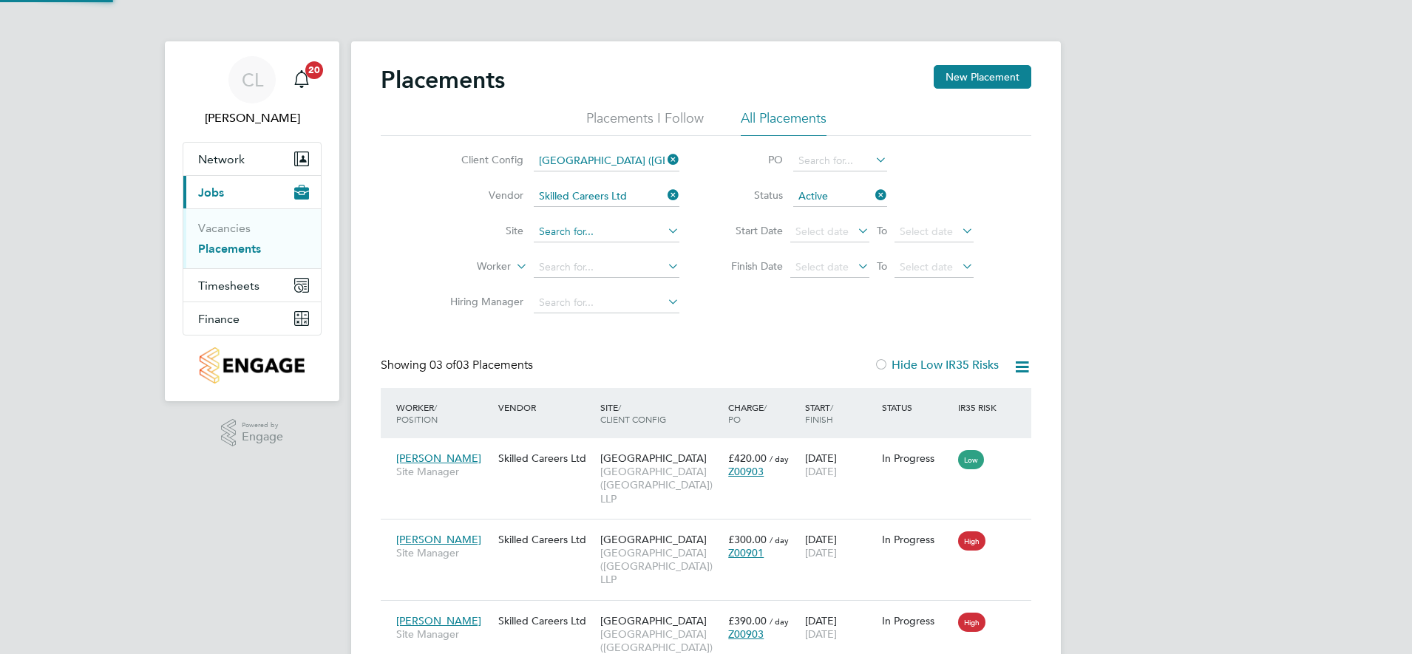
click at [609, 235] on input at bounding box center [607, 232] width 146 height 21
type input "Clapham Park B01"
click at [611, 250] on b "B01" at bounding box center [620, 252] width 18 height 13
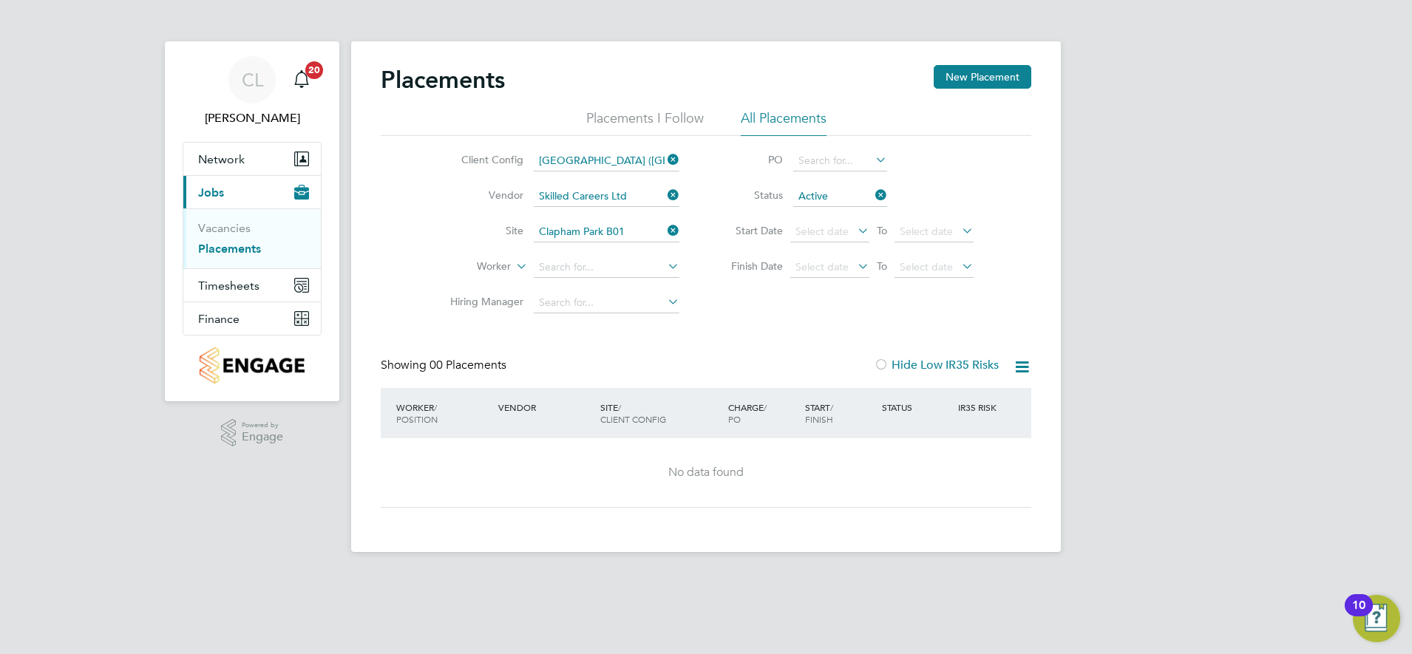
drag, startPoint x: 670, startPoint y: 230, endPoint x: 592, endPoint y: 234, distance: 78.5
click at [664, 230] on icon at bounding box center [664, 230] width 0 height 21
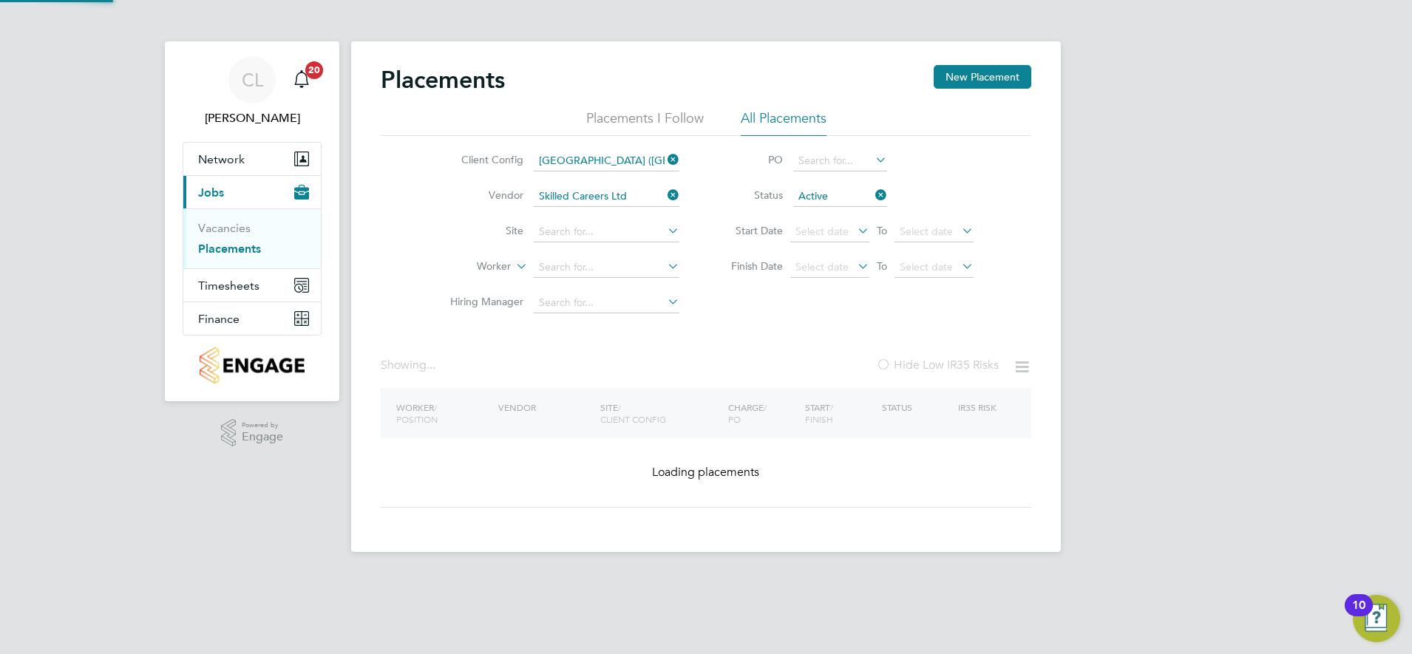
click at [664, 194] on icon at bounding box center [664, 195] width 0 height 21
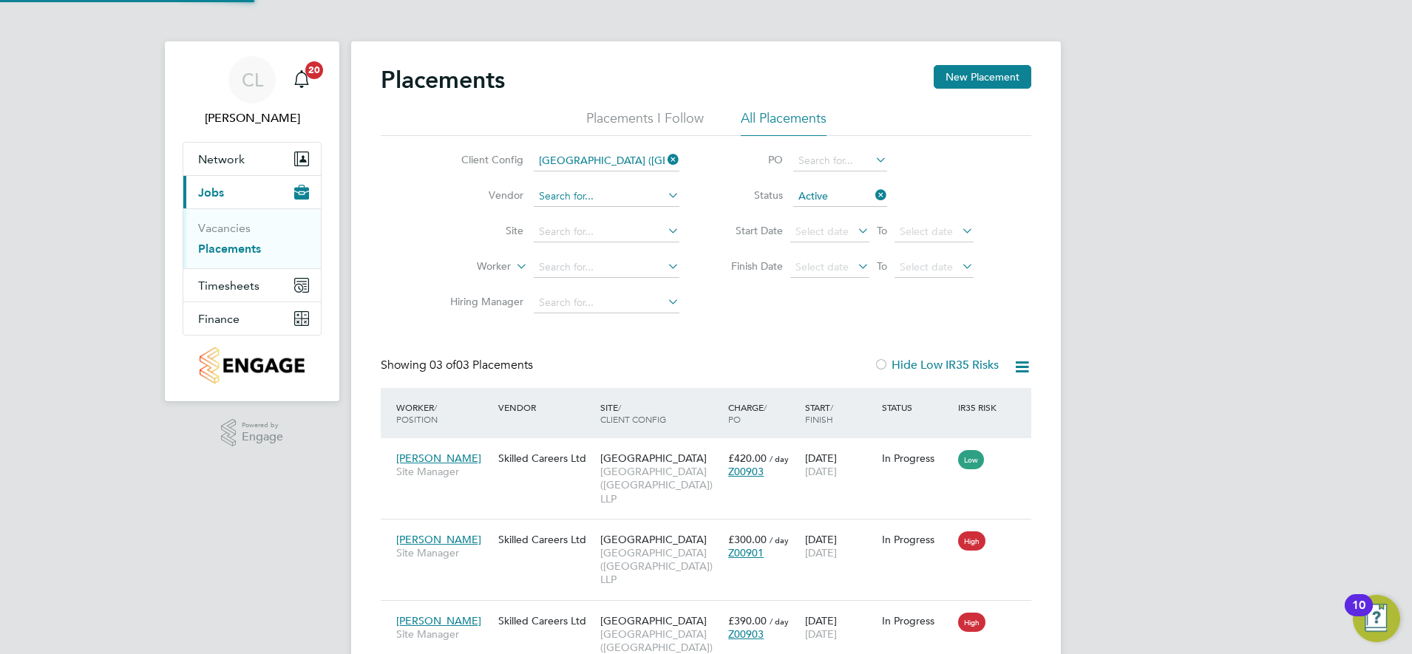
click at [591, 195] on input at bounding box center [607, 196] width 146 height 21
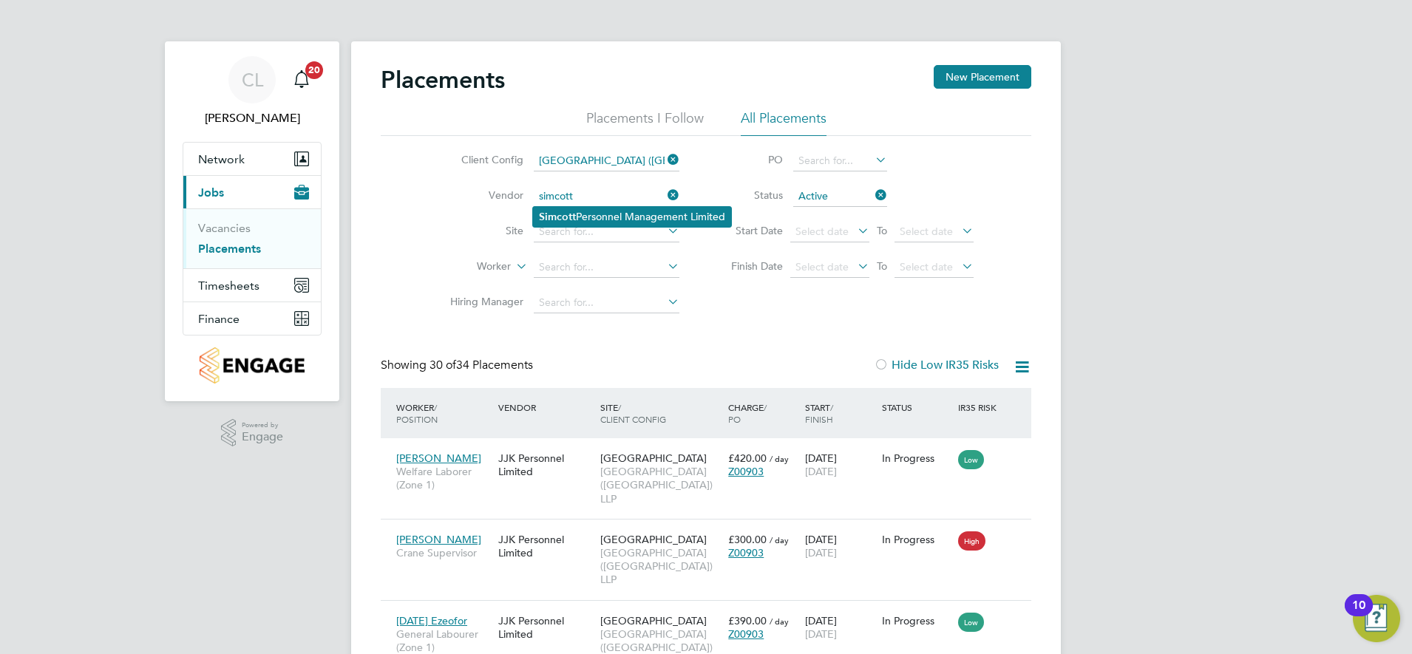
type input "Simcott Personnel Management Limited"
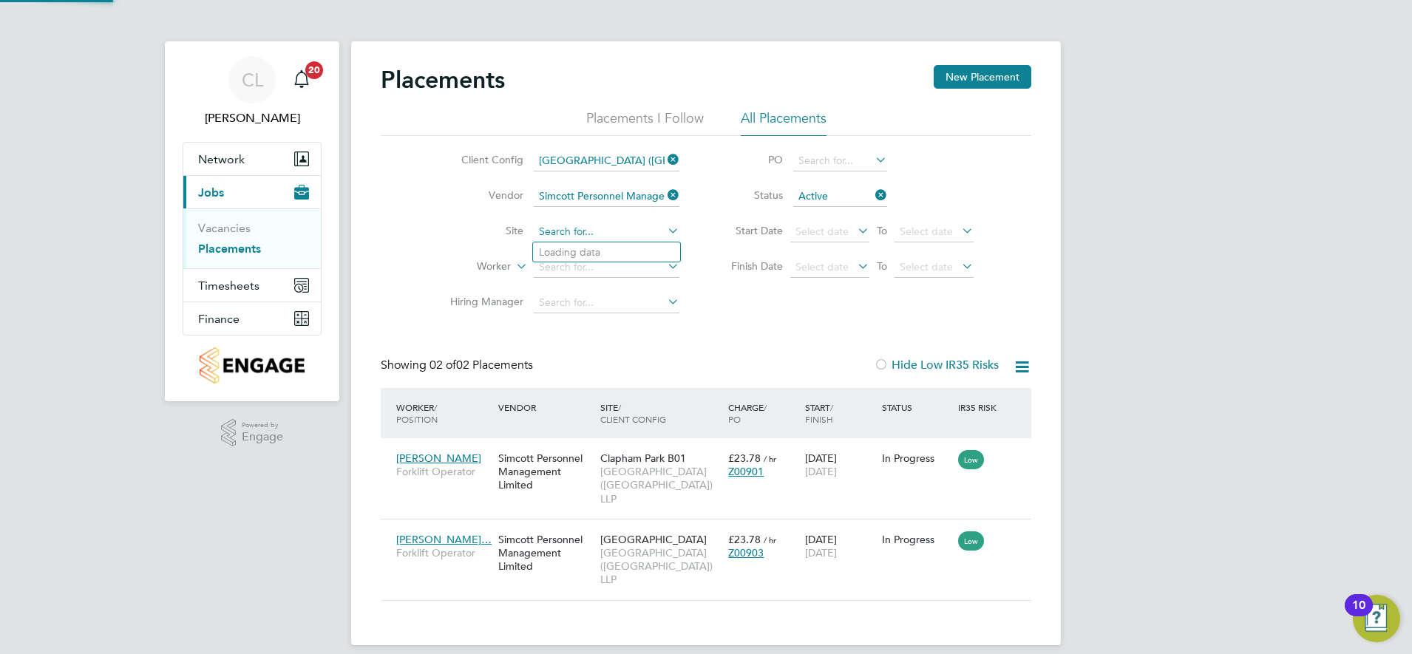
click at [626, 225] on input at bounding box center [607, 232] width 146 height 21
type input "[GEOGRAPHIC_DATA]"
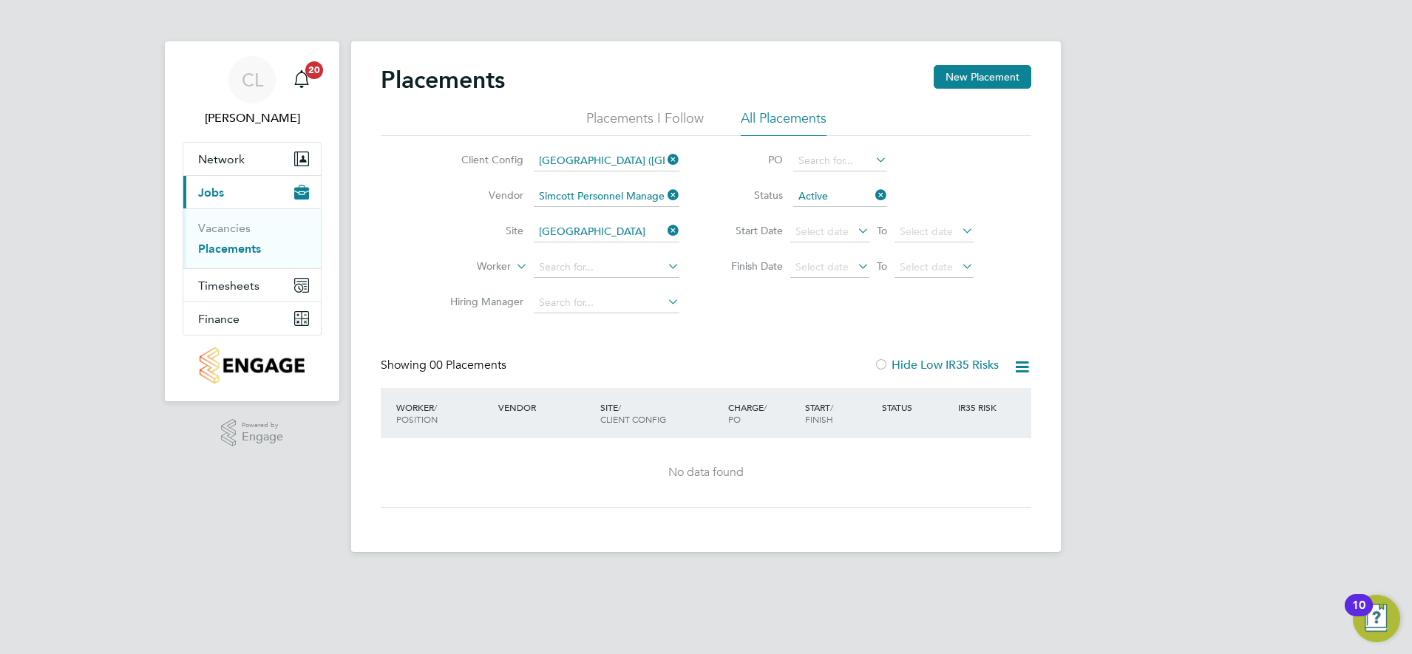
click at [664, 231] on icon at bounding box center [664, 230] width 0 height 21
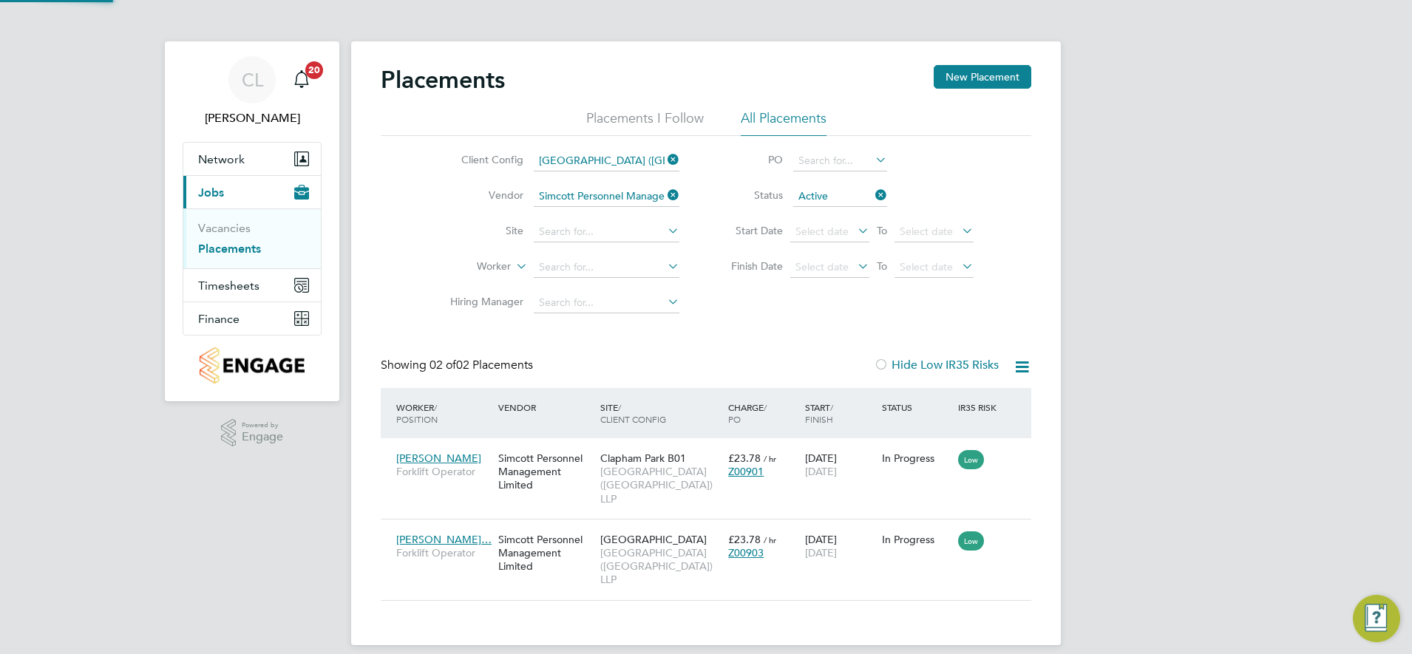
click at [804, 324] on div "Placements New Placement Placements I Follow All Placements Client Config [GEOG…" at bounding box center [706, 333] width 650 height 536
click at [710, 336] on div "Placements New Placement Placements I Follow All Placements Client Config [GEOG…" at bounding box center [706, 333] width 650 height 536
click at [664, 191] on icon at bounding box center [664, 195] width 0 height 21
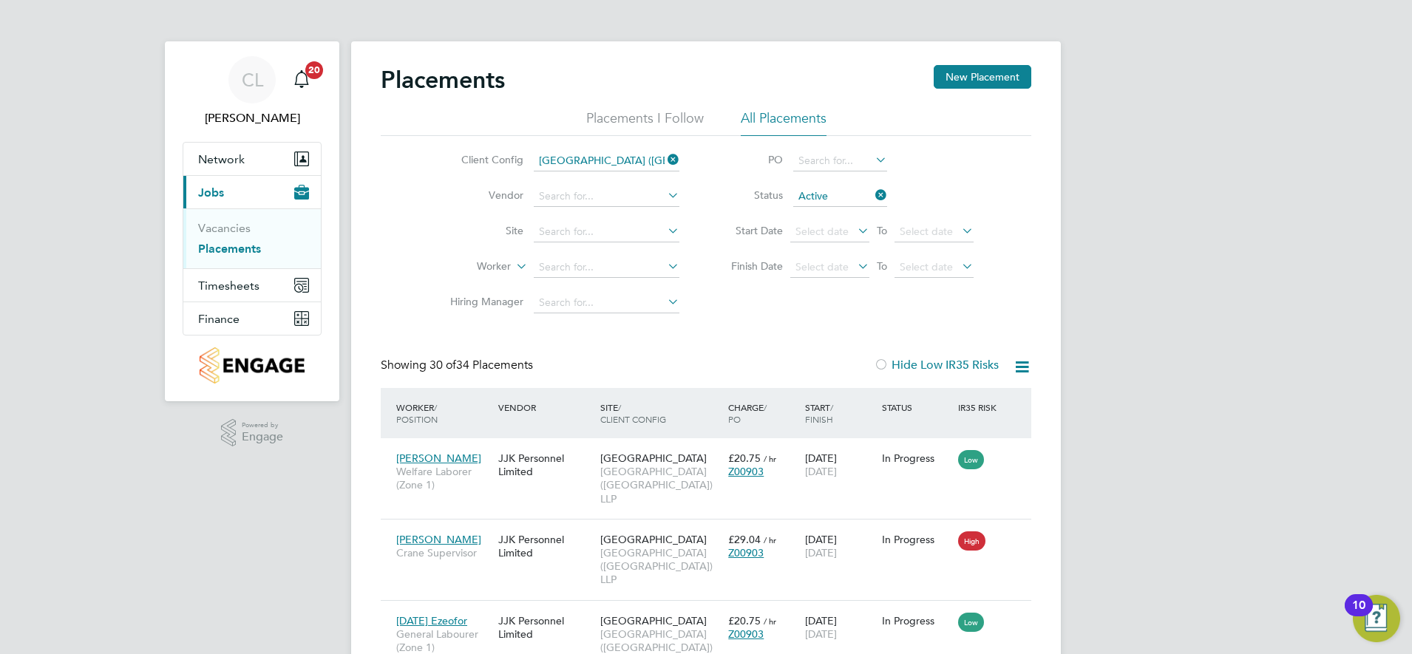
click at [723, 286] on div "Client Config [GEOGRAPHIC_DATA] (Metropolitan Countryside) LLP Vendor Site Work…" at bounding box center [706, 228] width 650 height 185
click at [591, 195] on input at bounding box center [607, 196] width 146 height 21
type input "c"
click at [591, 217] on li "JJK Personnel Limited" at bounding box center [606, 217] width 147 height 20
type input "JJK Personnel Limited"
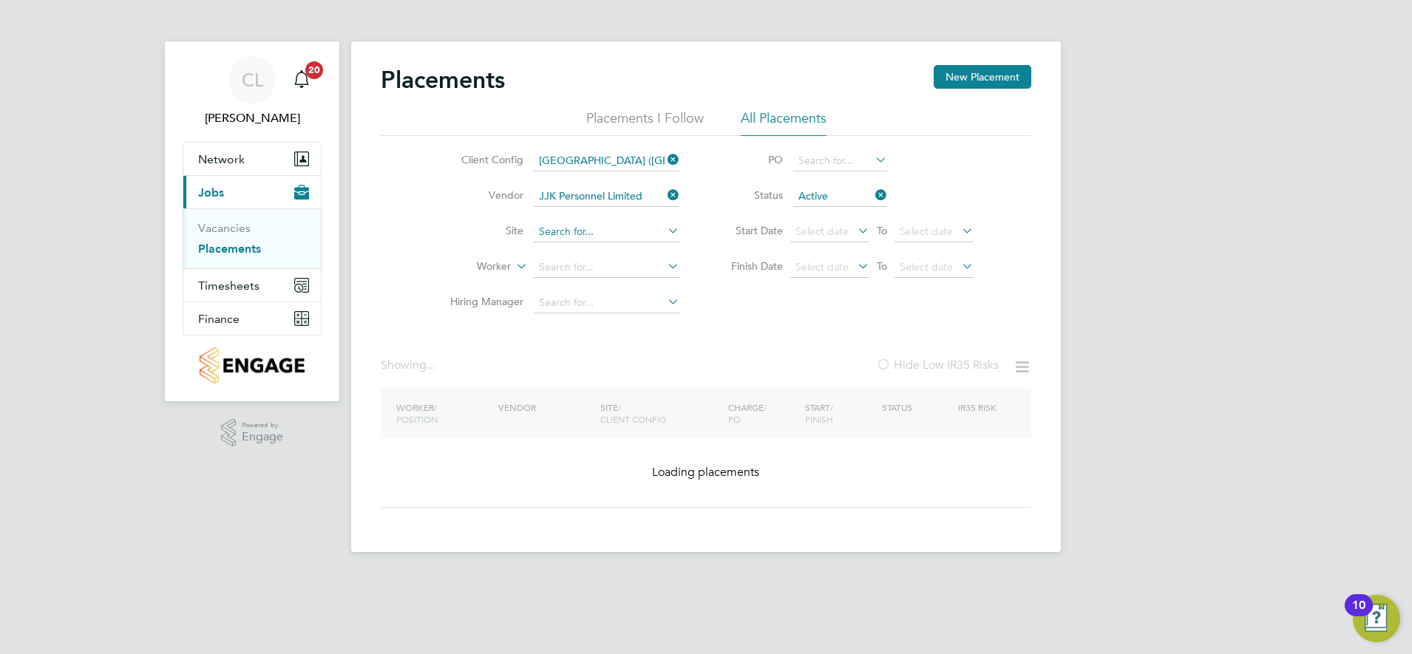
click at [580, 230] on input at bounding box center [607, 232] width 146 height 21
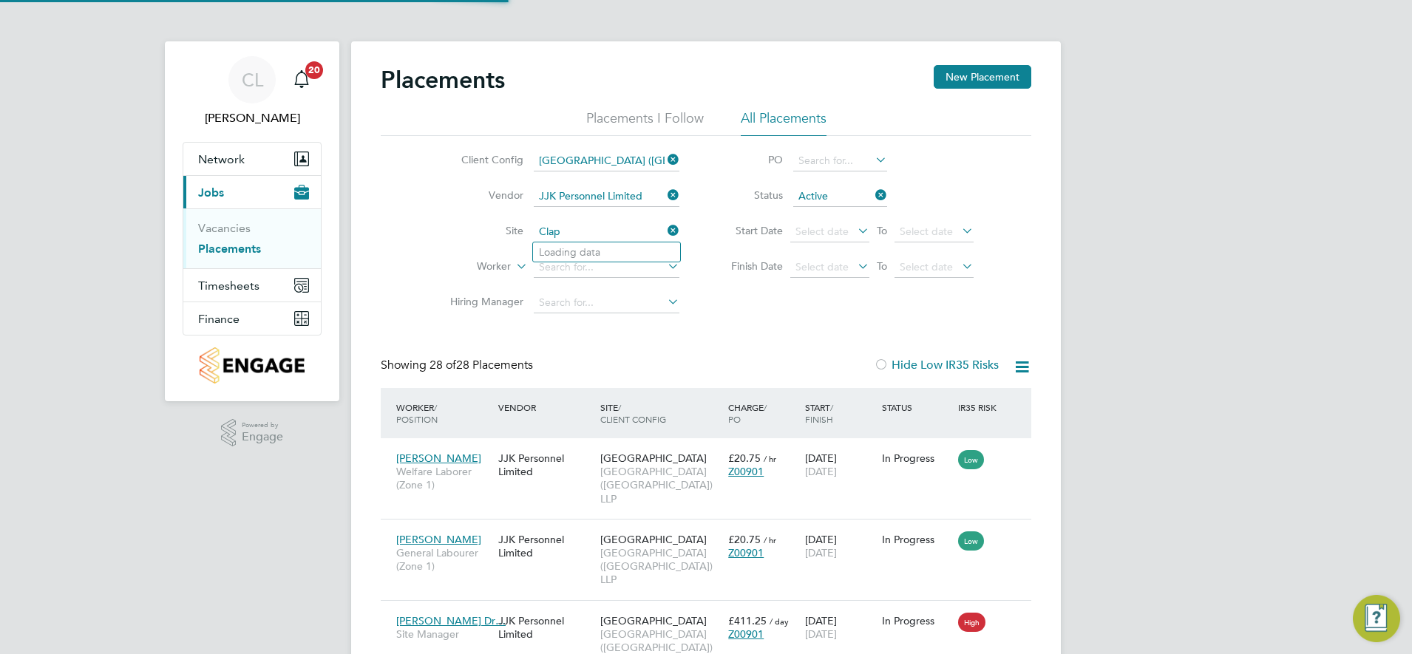
scroll to position [69, 129]
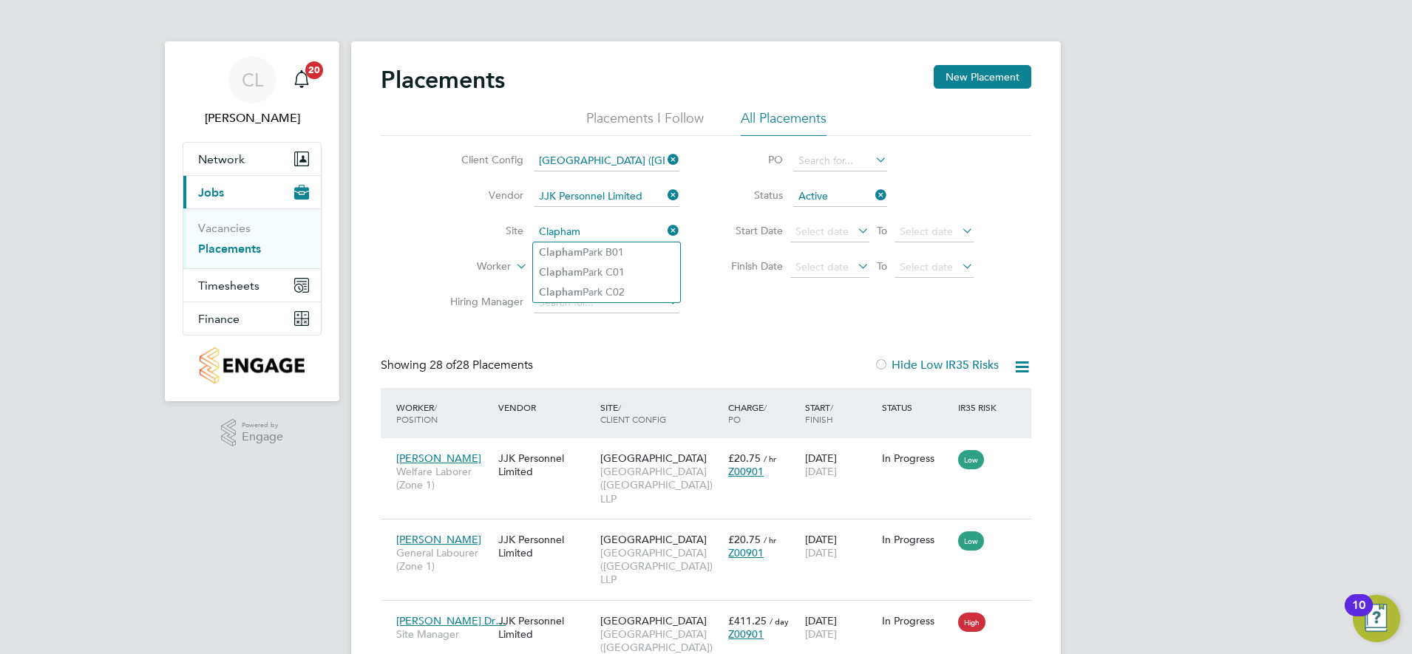
click at [611, 225] on input "Clapham" at bounding box center [607, 232] width 146 height 21
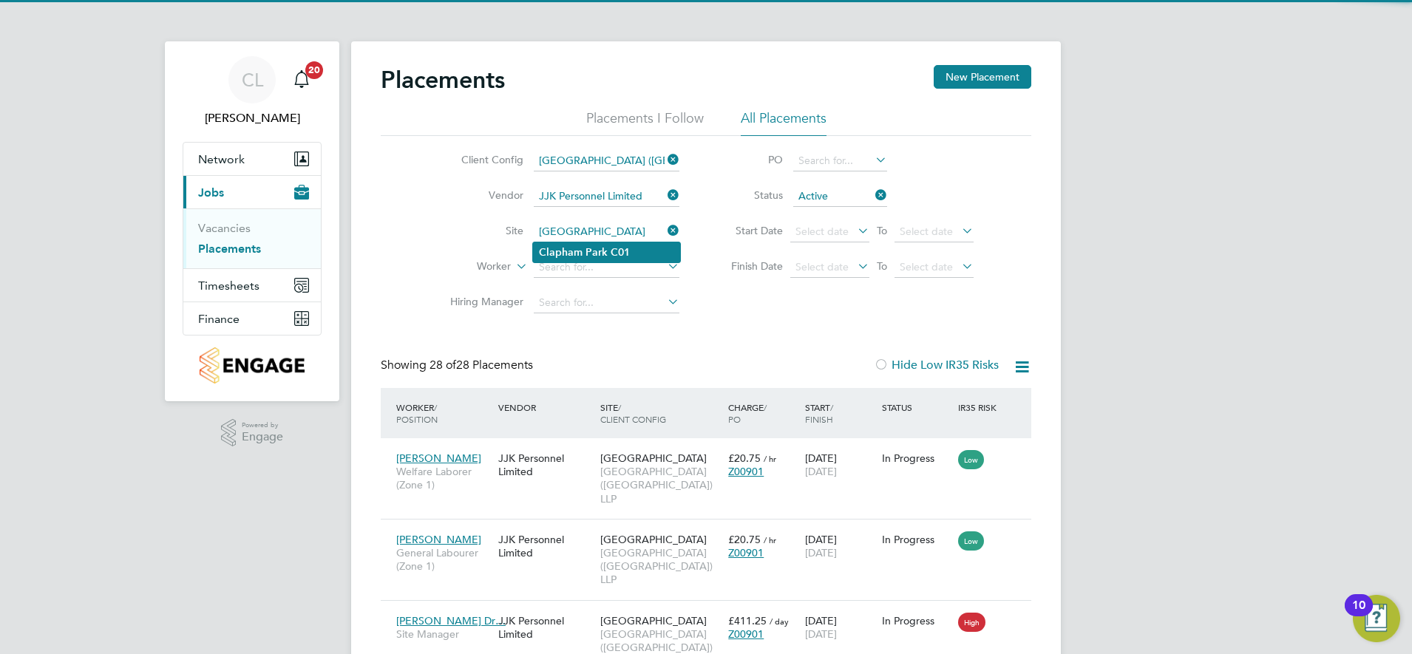
type input "[GEOGRAPHIC_DATA]"
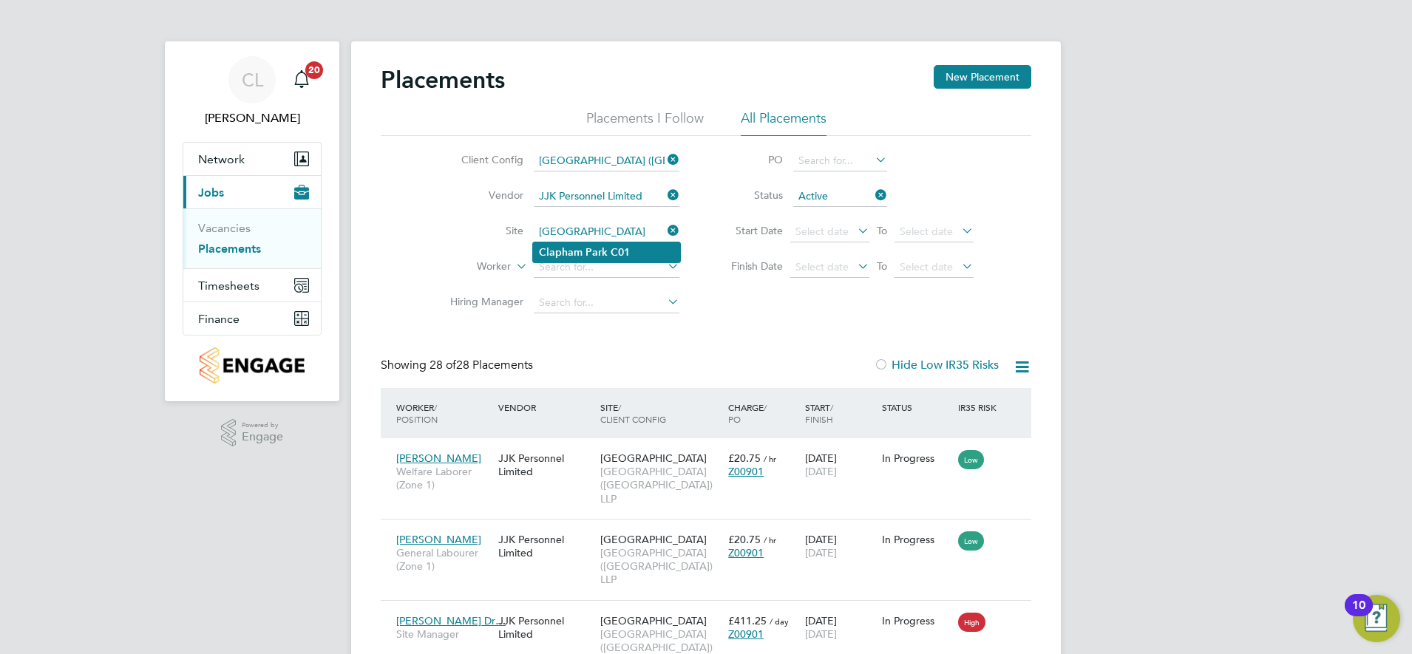
click at [611, 247] on b "C01" at bounding box center [620, 252] width 19 height 13
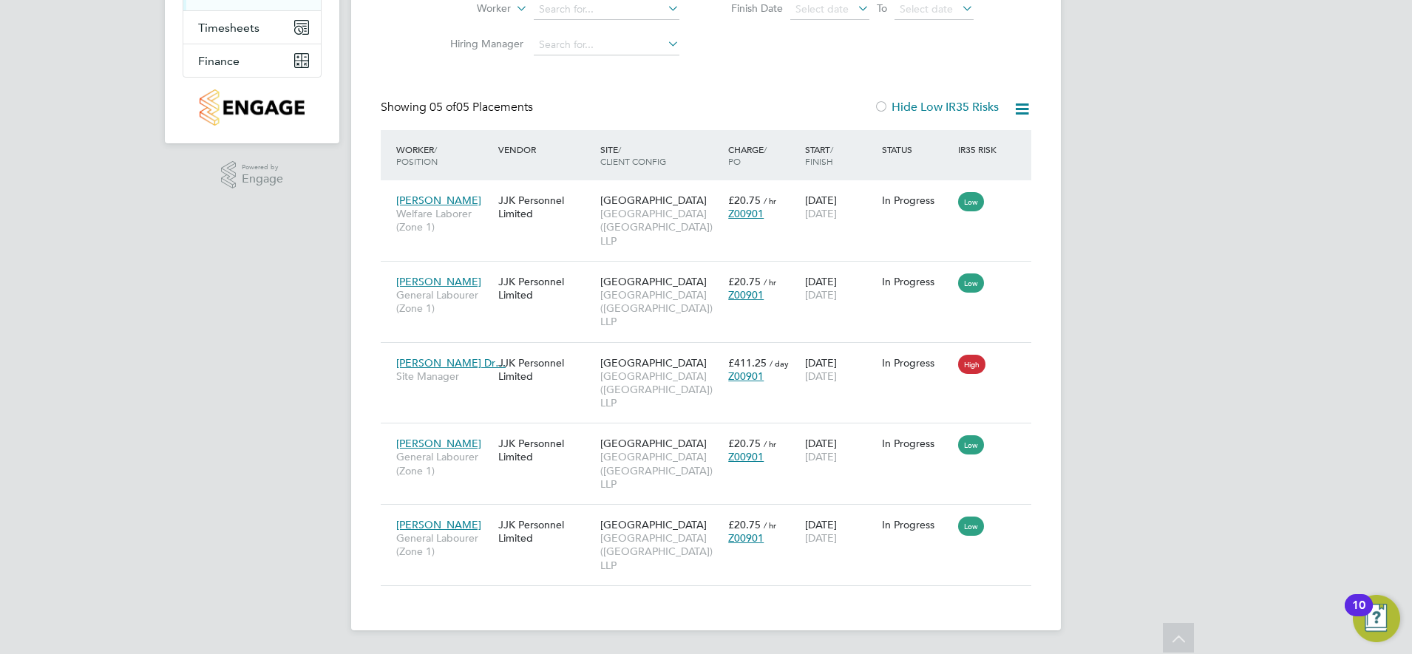
drag, startPoint x: 671, startPoint y: 80, endPoint x: 675, endPoint y: 128, distance: 48.2
click at [671, 80] on div "Placements New Placement Placements I Follow All Placements Client Config [GEOG…" at bounding box center [706, 196] width 650 height 779
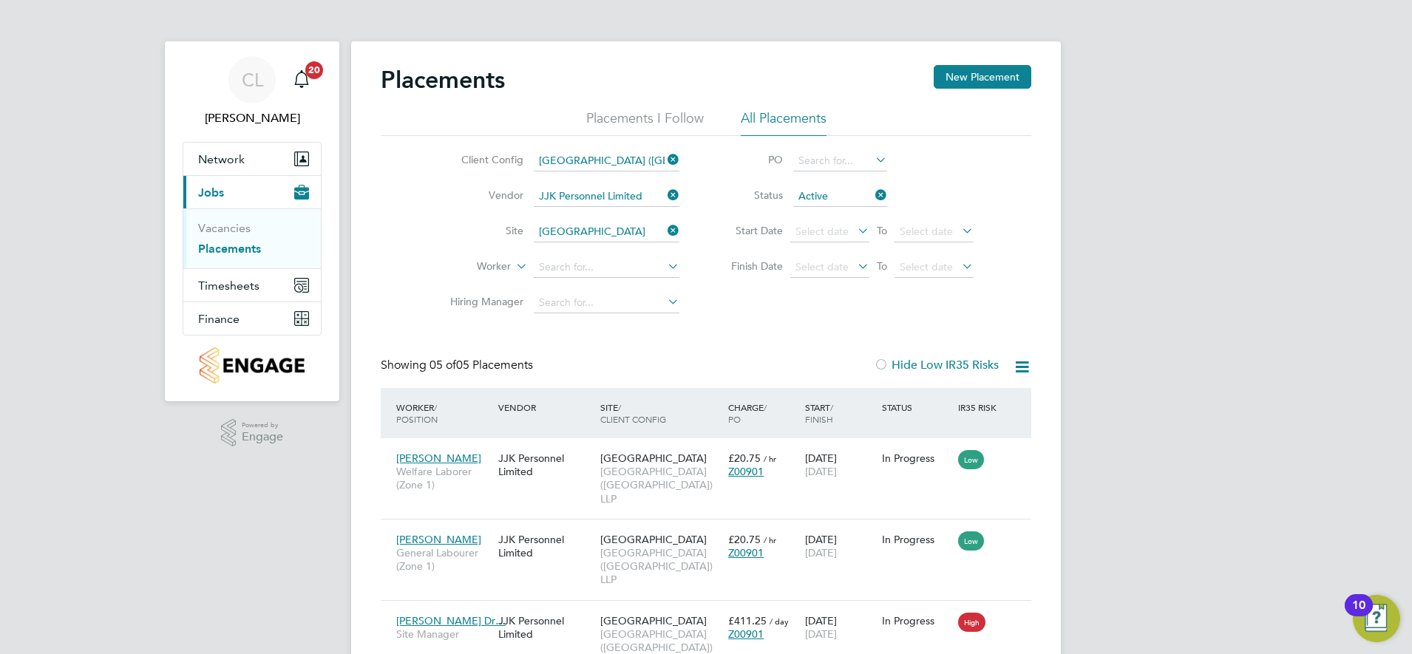
scroll to position [258, 0]
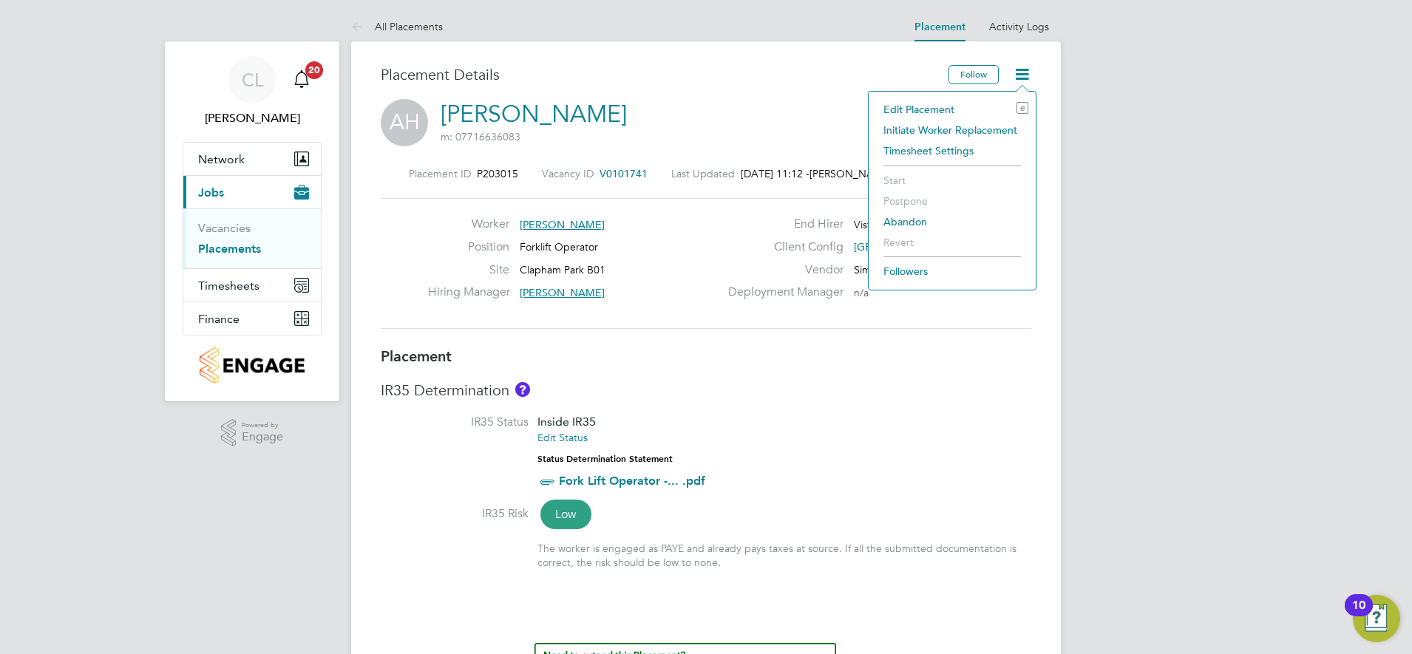
click at [925, 108] on li "Edit Placement e" at bounding box center [952, 109] width 152 height 21
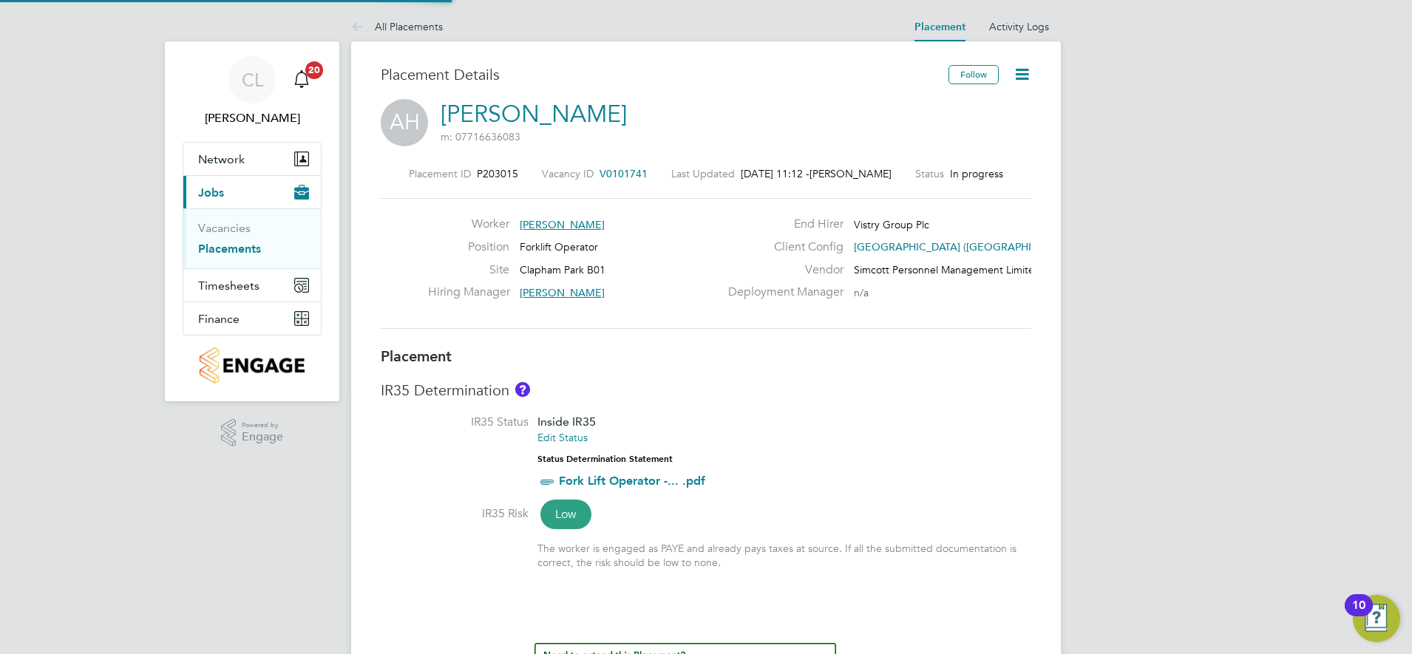
type input "Adrian Iacob"
type input "[DATE]"
type input "08:00"
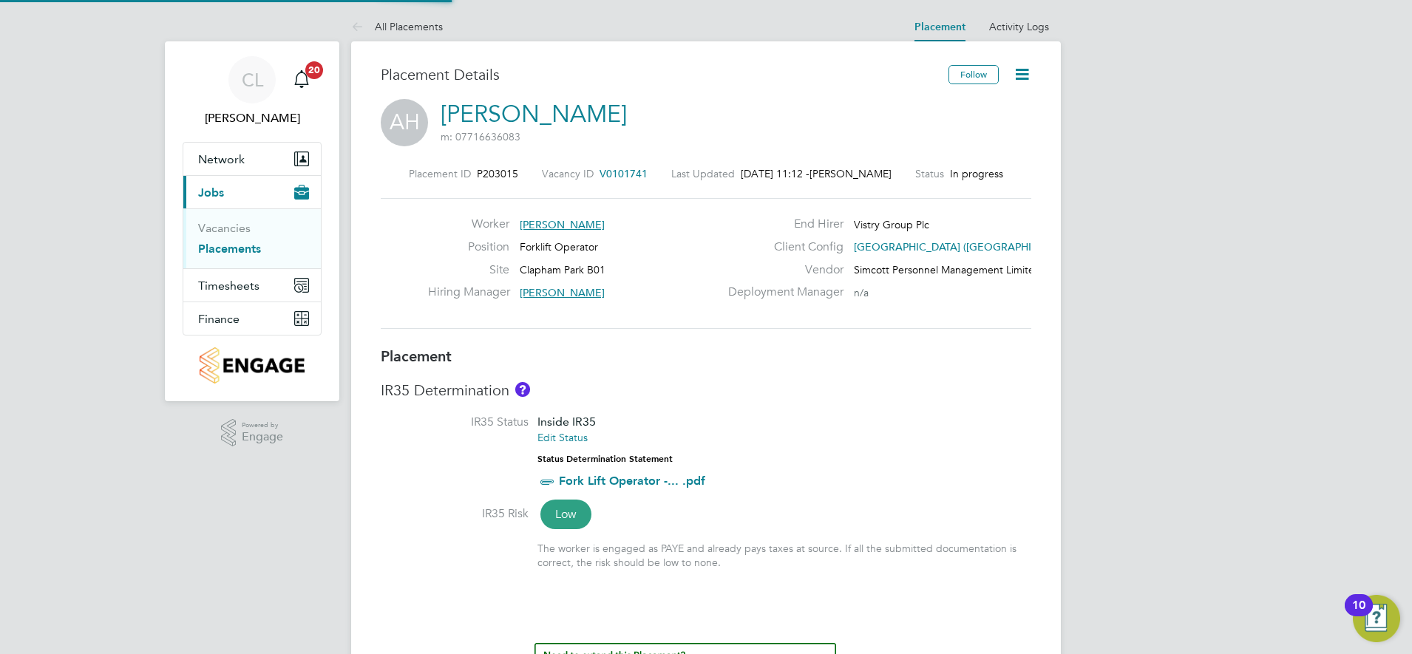
type input "17:00"
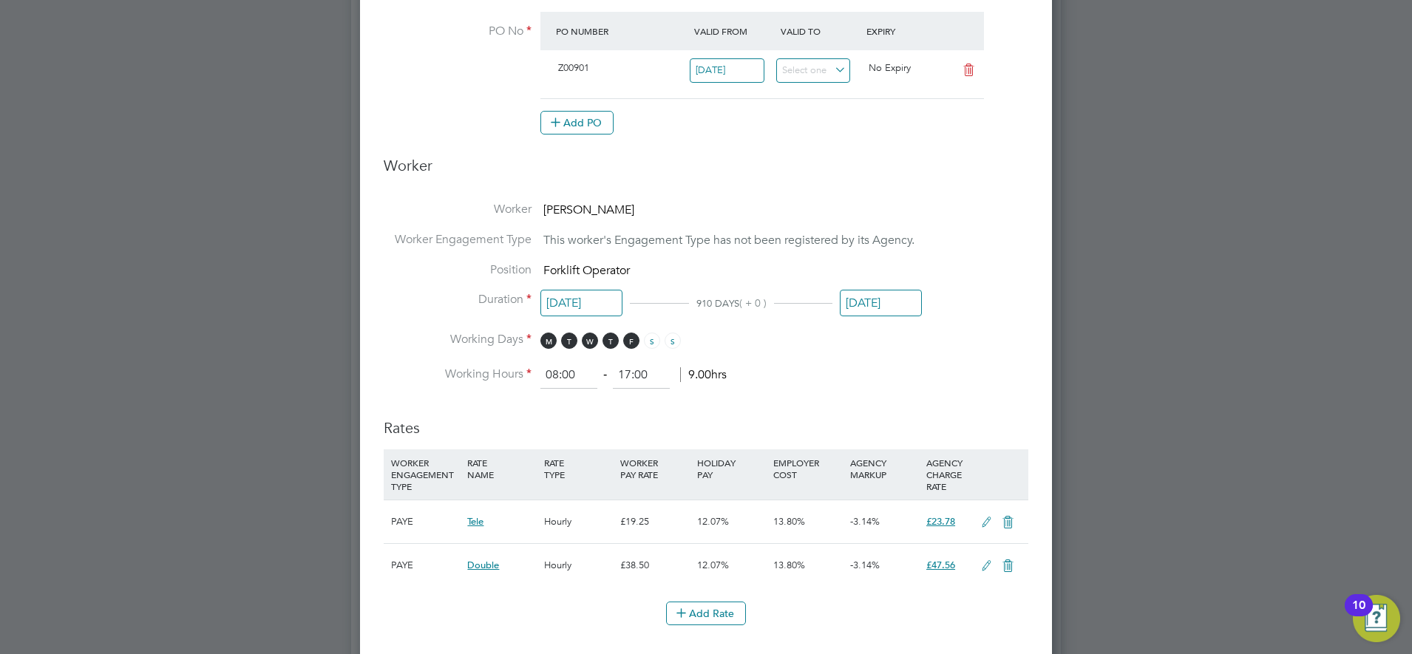
click at [879, 302] on input "[DATE]" at bounding box center [881, 303] width 82 height 27
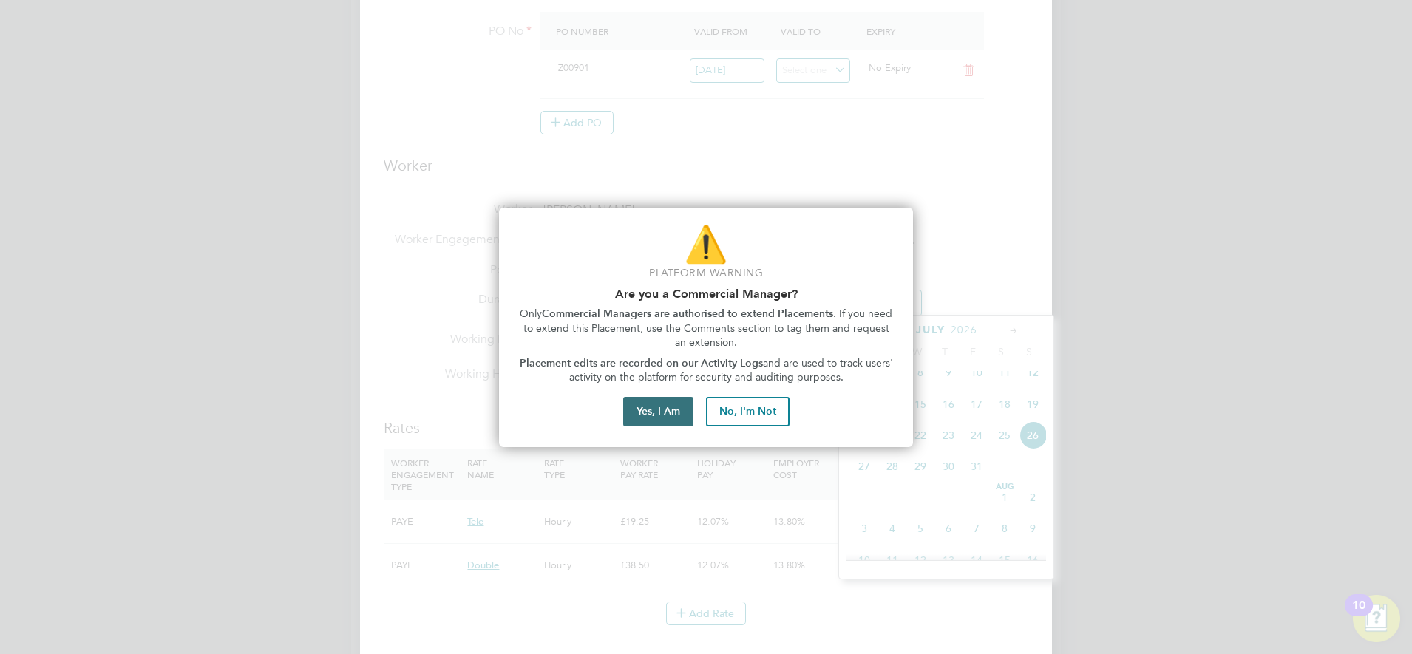
click at [656, 413] on button "Yes, I Am" at bounding box center [658, 412] width 70 height 30
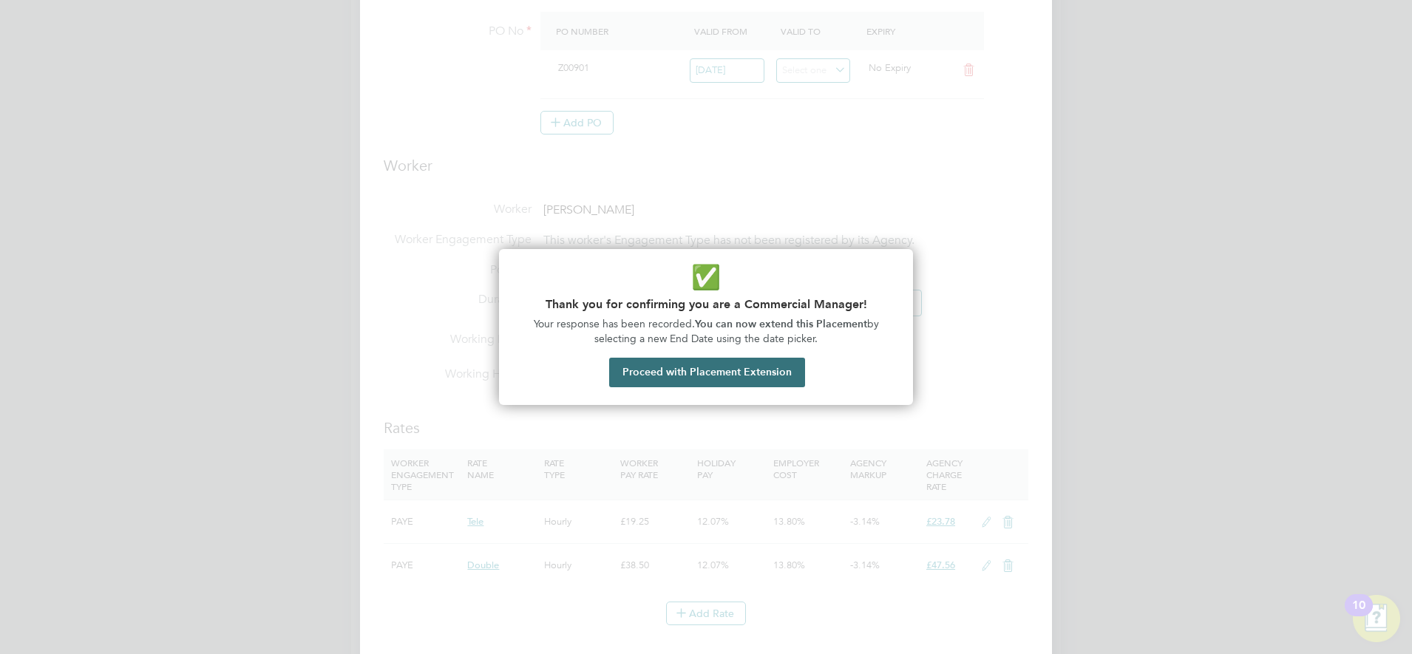
click at [711, 375] on button "Proceed with Placement Extension" at bounding box center [707, 373] width 196 height 30
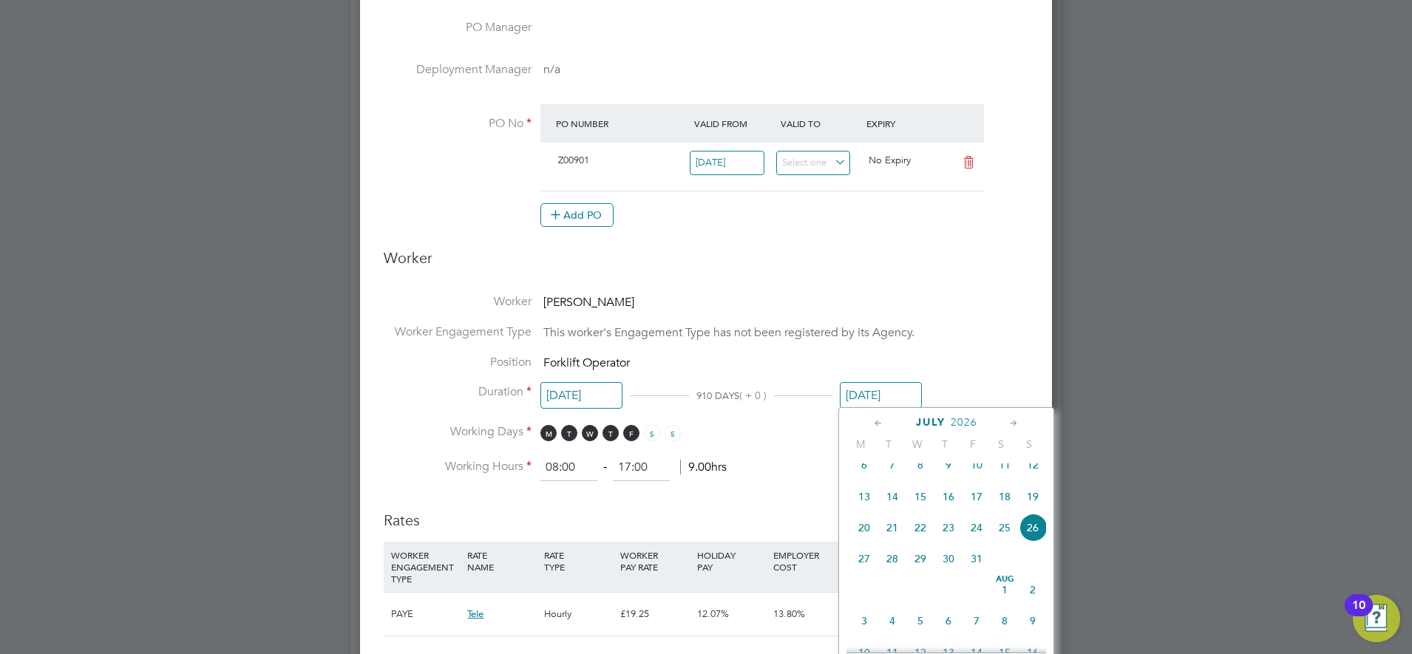
click at [879, 424] on icon at bounding box center [878, 423] width 14 height 16
click at [1010, 423] on icon at bounding box center [1014, 423] width 14 height 16
click at [1002, 423] on div "July 2026" at bounding box center [946, 422] width 200 height 14
click at [1007, 423] on icon at bounding box center [1014, 423] width 14 height 16
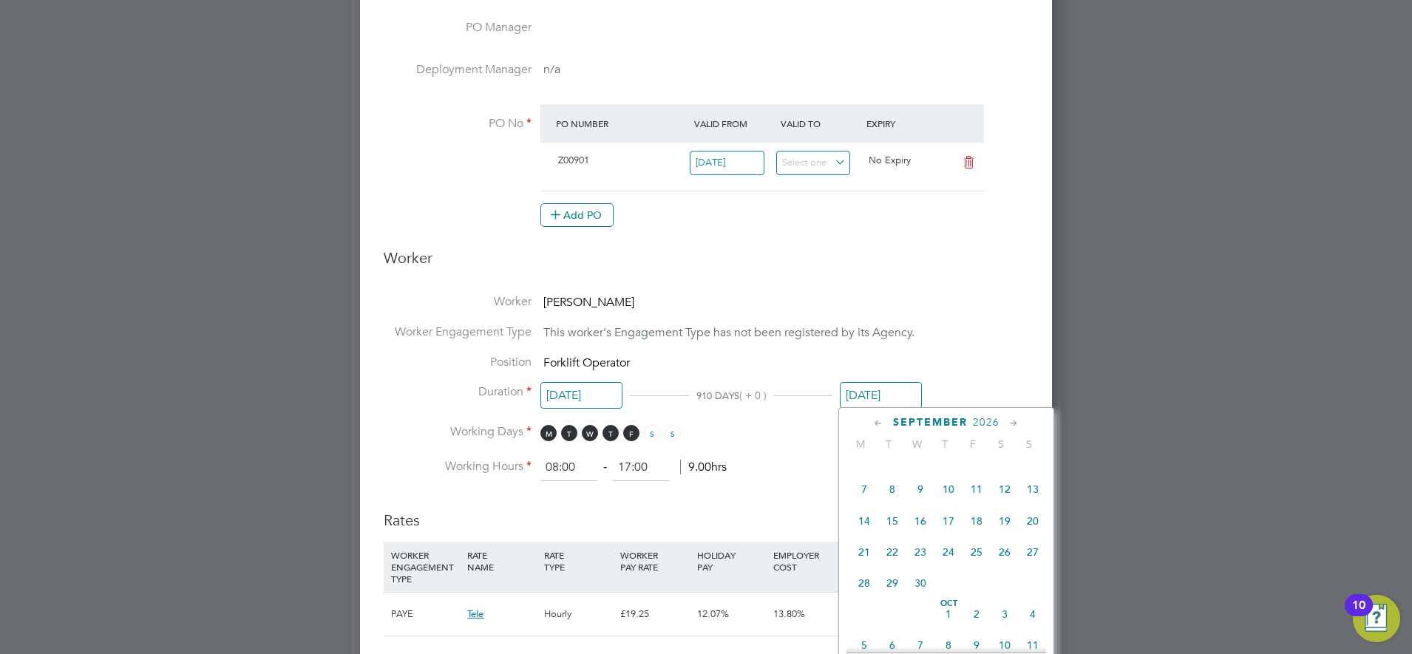
click at [948, 628] on span "Oct 1" at bounding box center [948, 614] width 28 height 28
type input "01 Oct 2026"
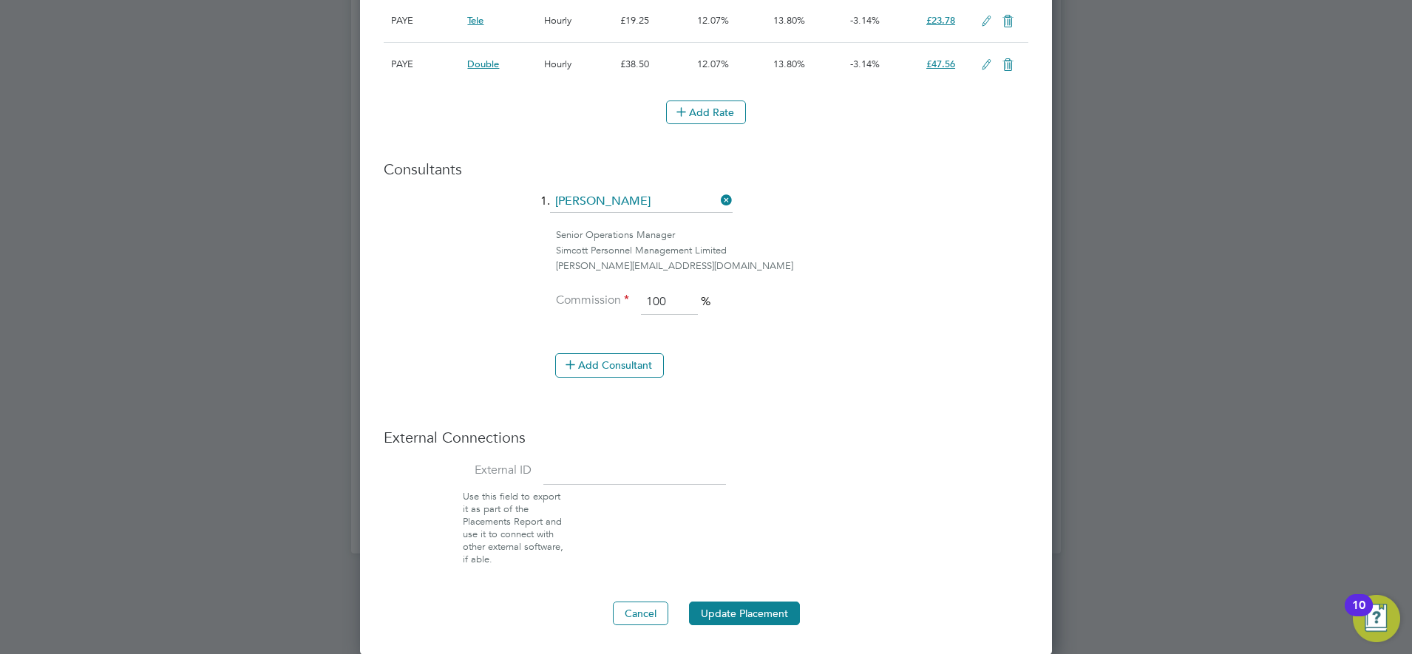
drag, startPoint x: 766, startPoint y: 618, endPoint x: 786, endPoint y: 582, distance: 41.1
click at [766, 619] on button "Update Placement" at bounding box center [744, 614] width 111 height 24
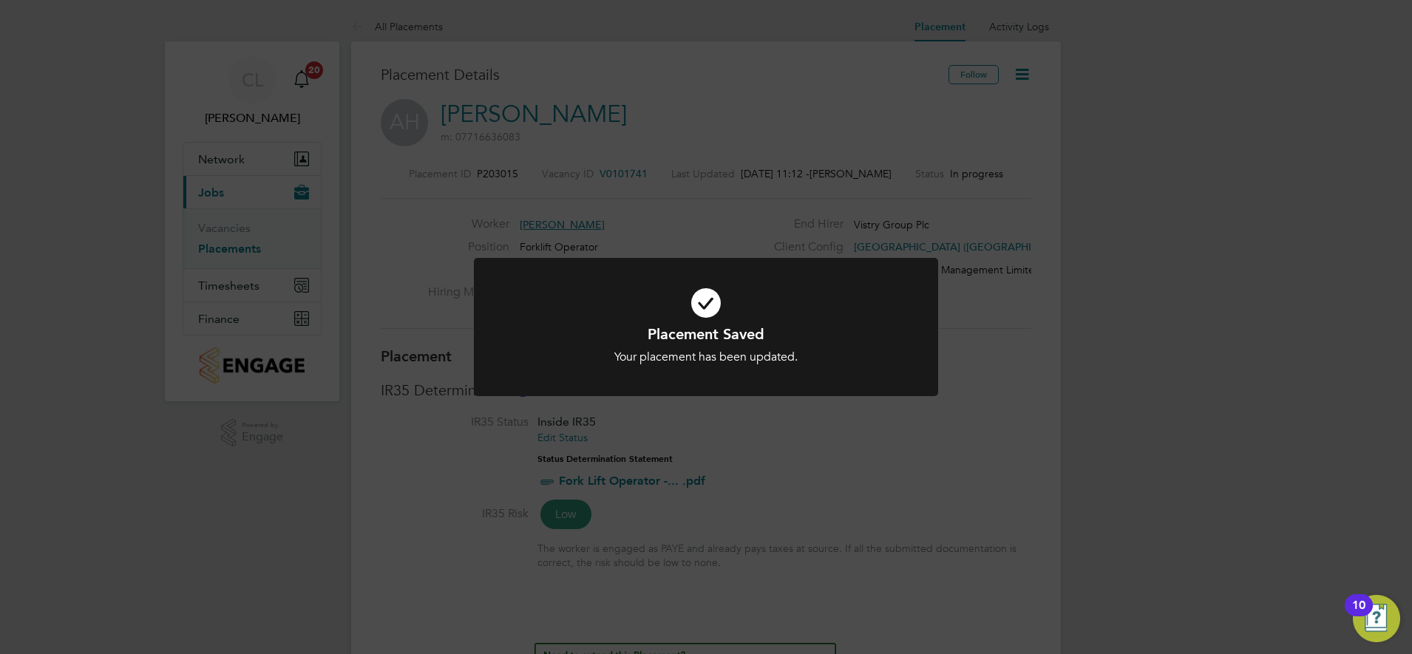
click at [875, 455] on div "Placement Saved Your placement has been updated. Cancel Okay" at bounding box center [706, 327] width 1412 height 654
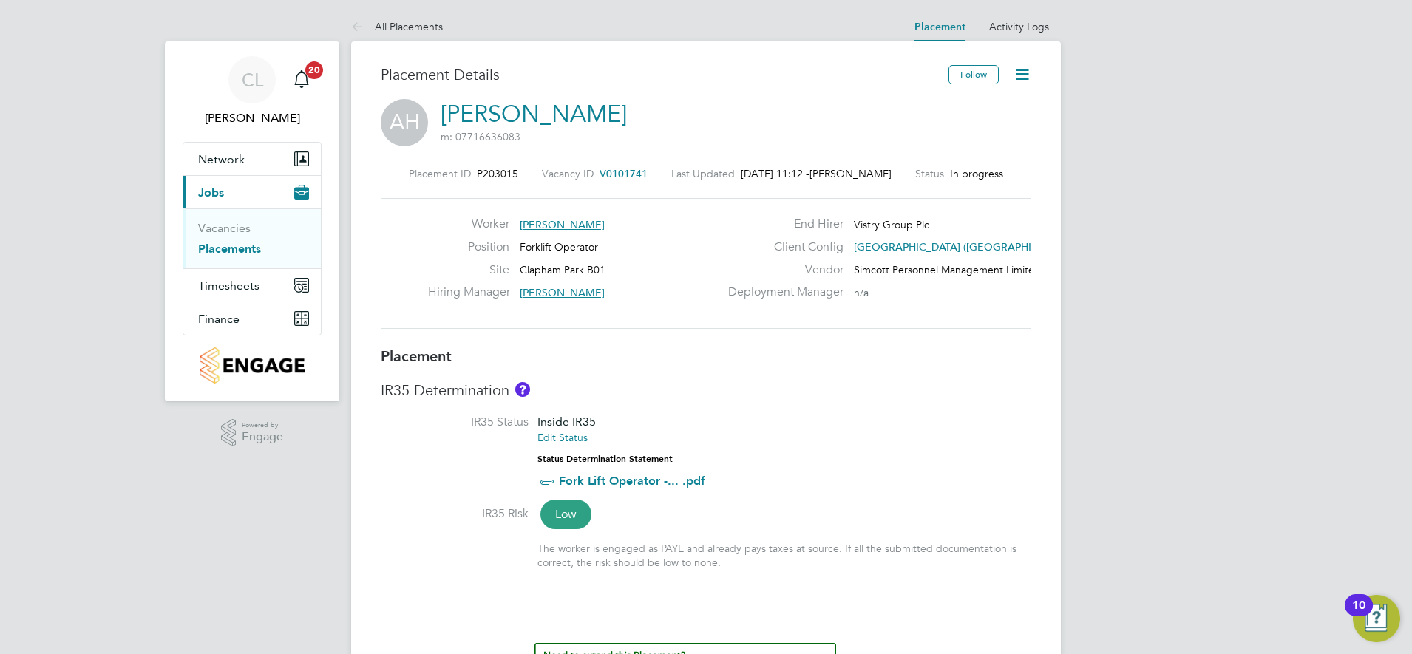
click at [1017, 78] on icon at bounding box center [1022, 74] width 18 height 18
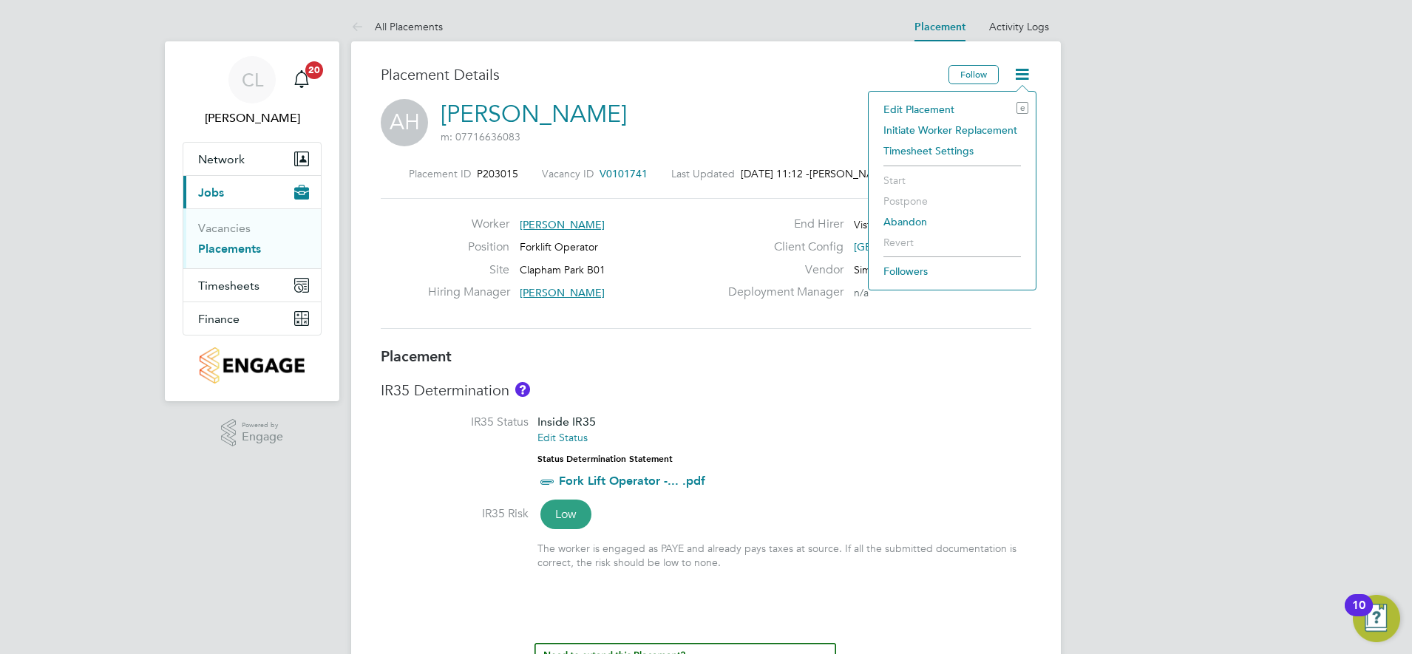
click at [931, 102] on li "Edit Placement e" at bounding box center [952, 109] width 152 height 21
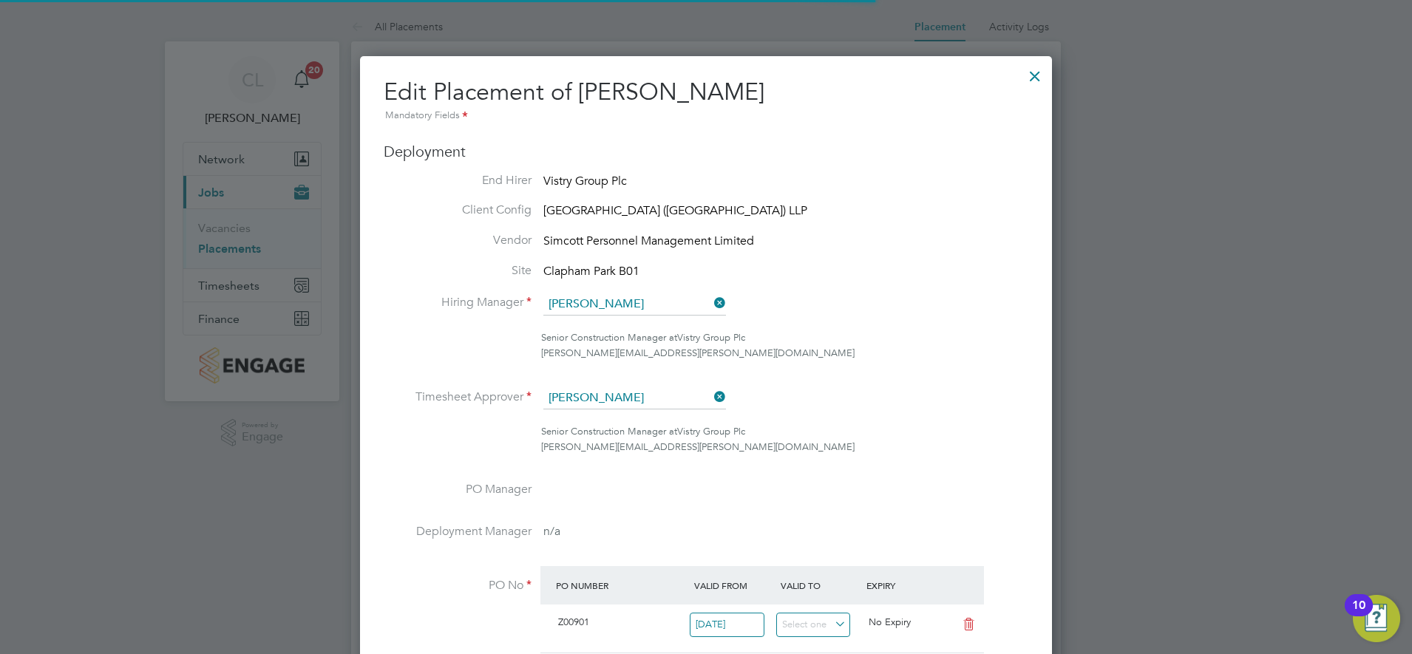
scroll to position [31, 645]
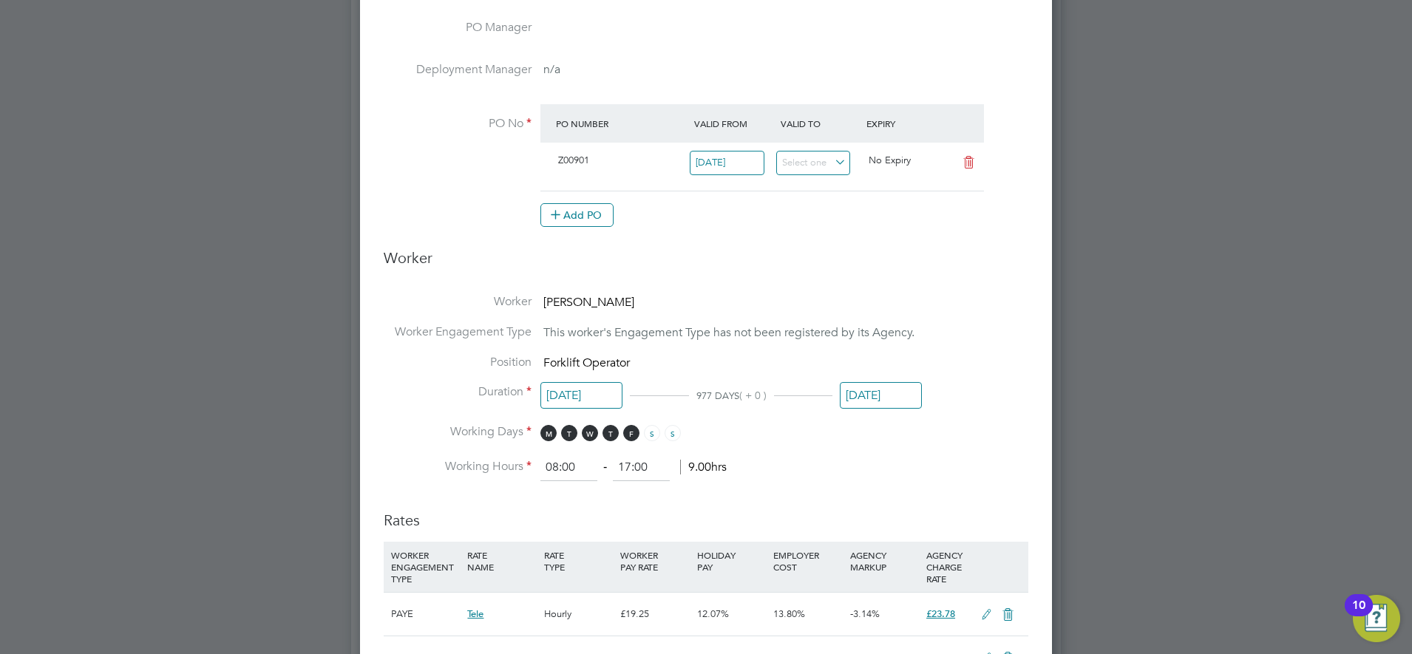
click at [900, 395] on input "01 Oct 2026" at bounding box center [881, 395] width 82 height 27
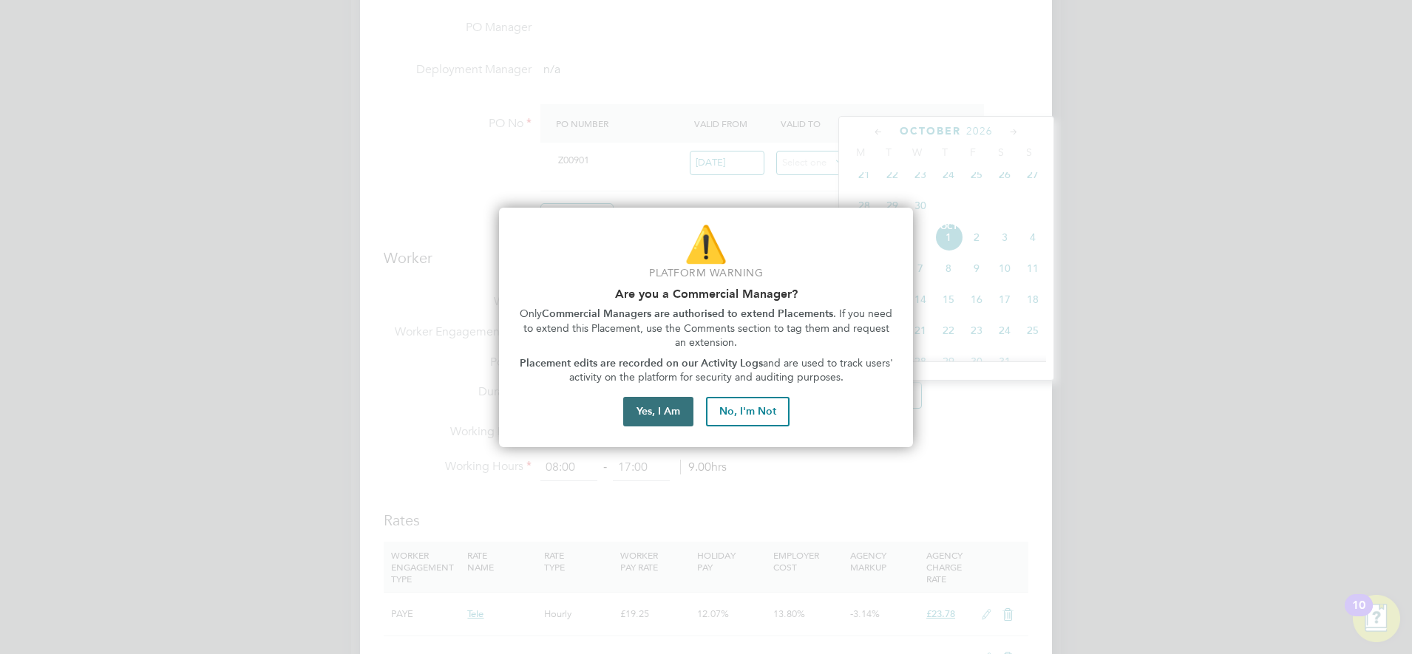
click at [673, 404] on button "Yes, I Am" at bounding box center [658, 412] width 70 height 30
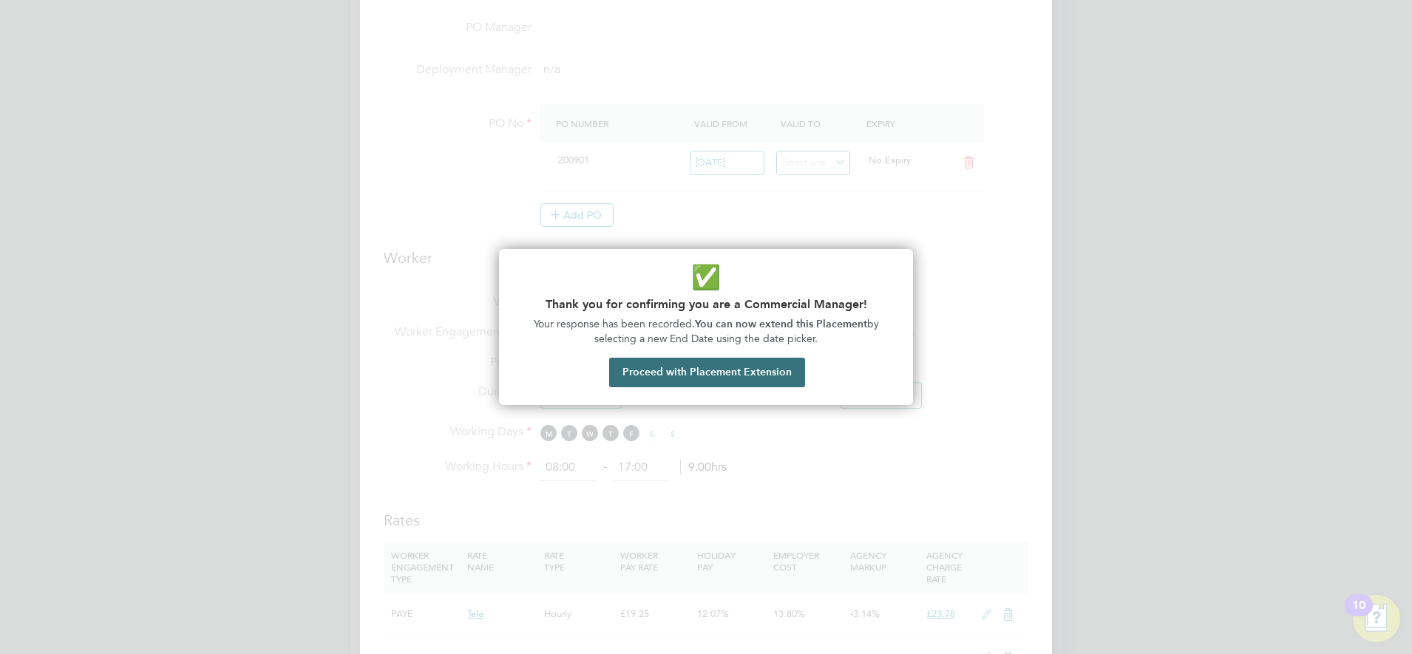
click at [731, 377] on button "Proceed with Placement Extension" at bounding box center [707, 373] width 196 height 30
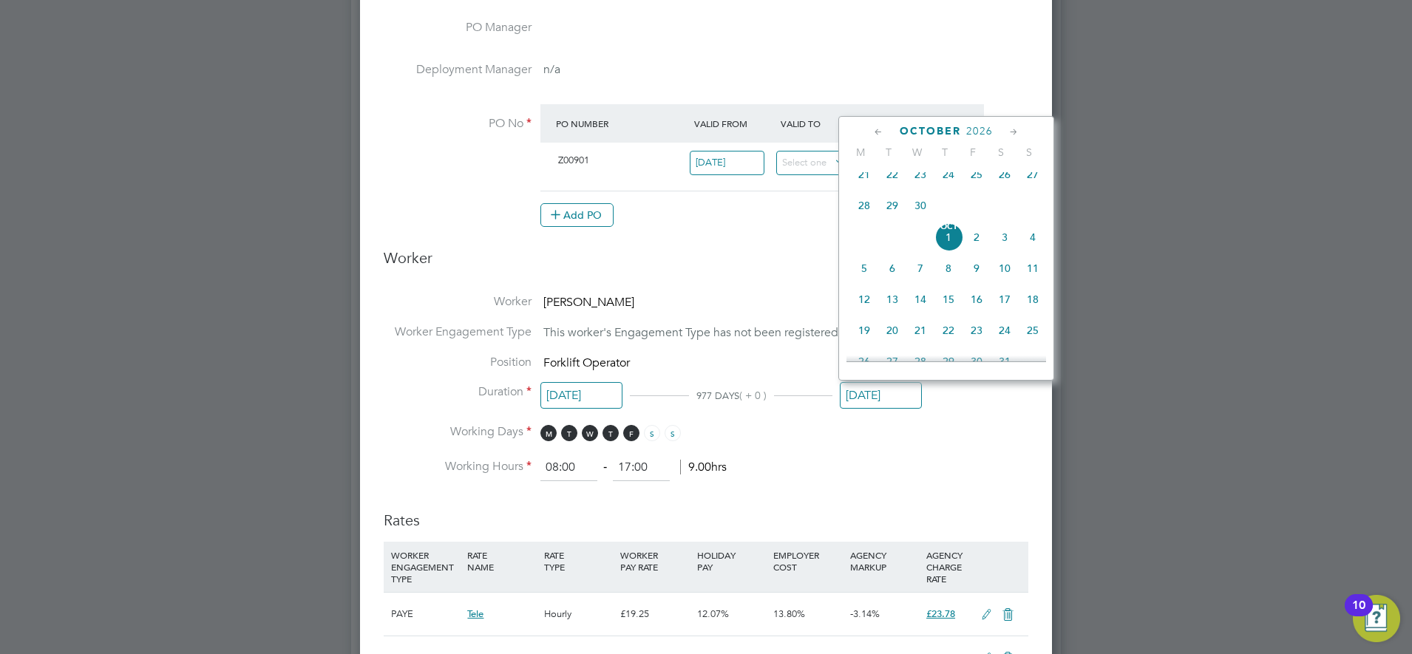
click at [880, 132] on icon at bounding box center [878, 132] width 14 height 16
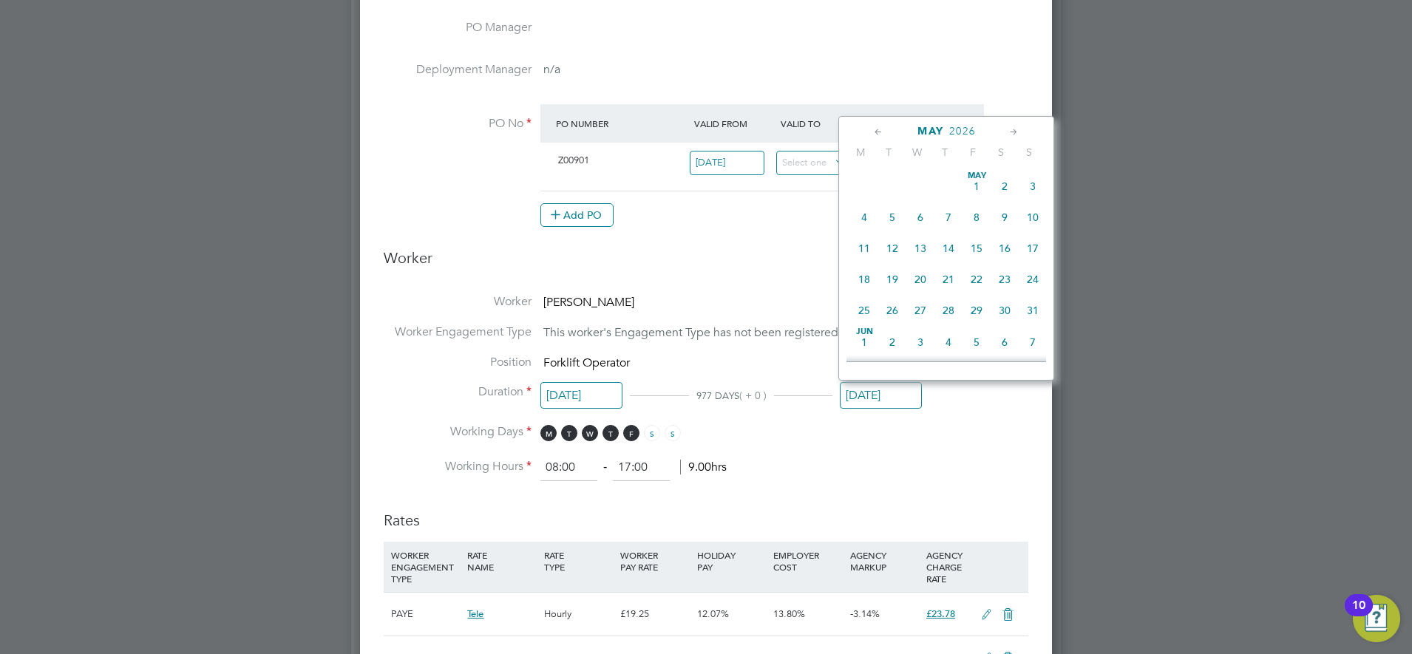
click at [880, 132] on icon at bounding box center [878, 132] width 14 height 16
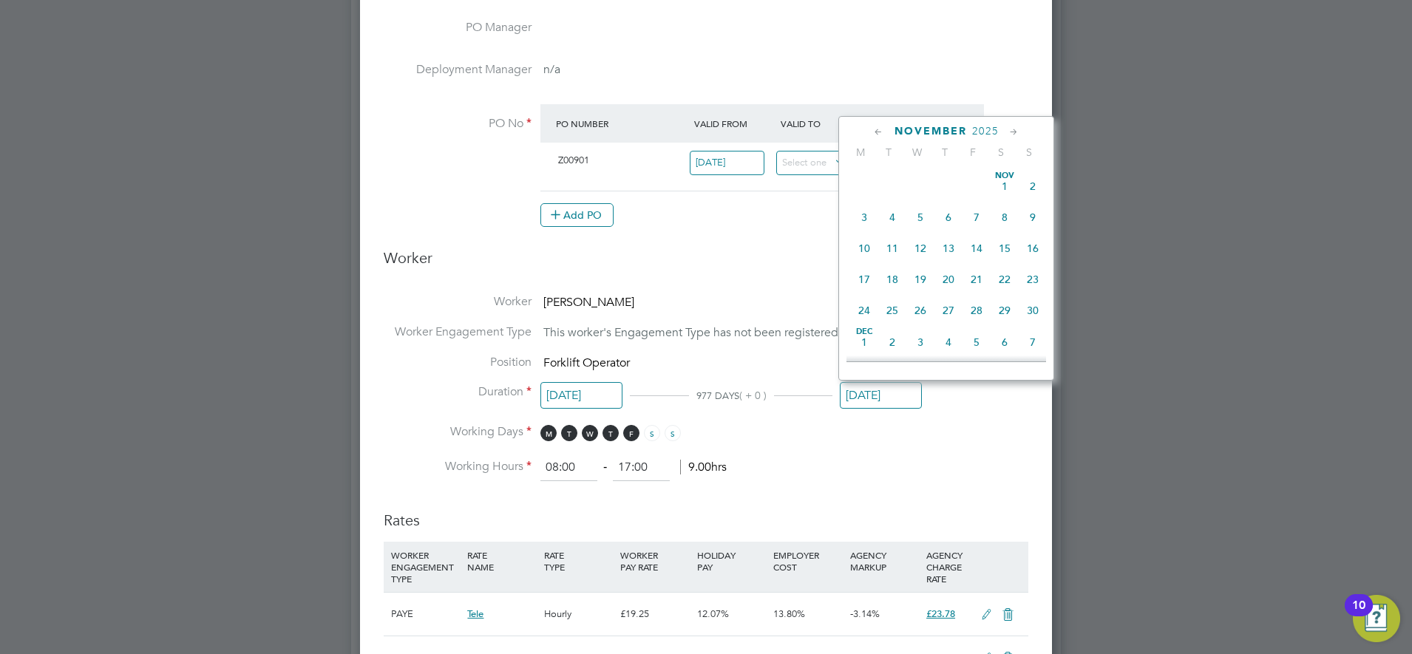
click at [880, 132] on icon at bounding box center [878, 132] width 14 height 16
click at [925, 193] on span "Oct 1" at bounding box center [920, 186] width 28 height 28
type input "[DATE]"
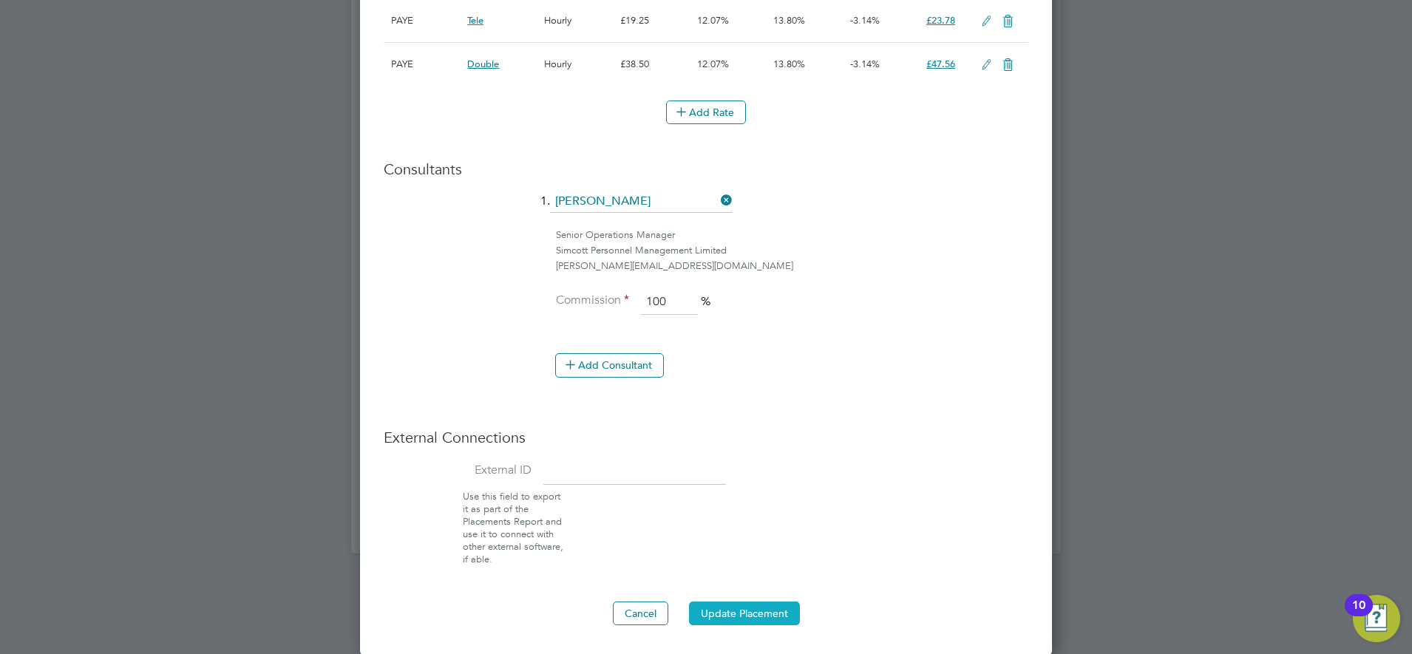
click at [762, 605] on button "Update Placement" at bounding box center [744, 614] width 111 height 24
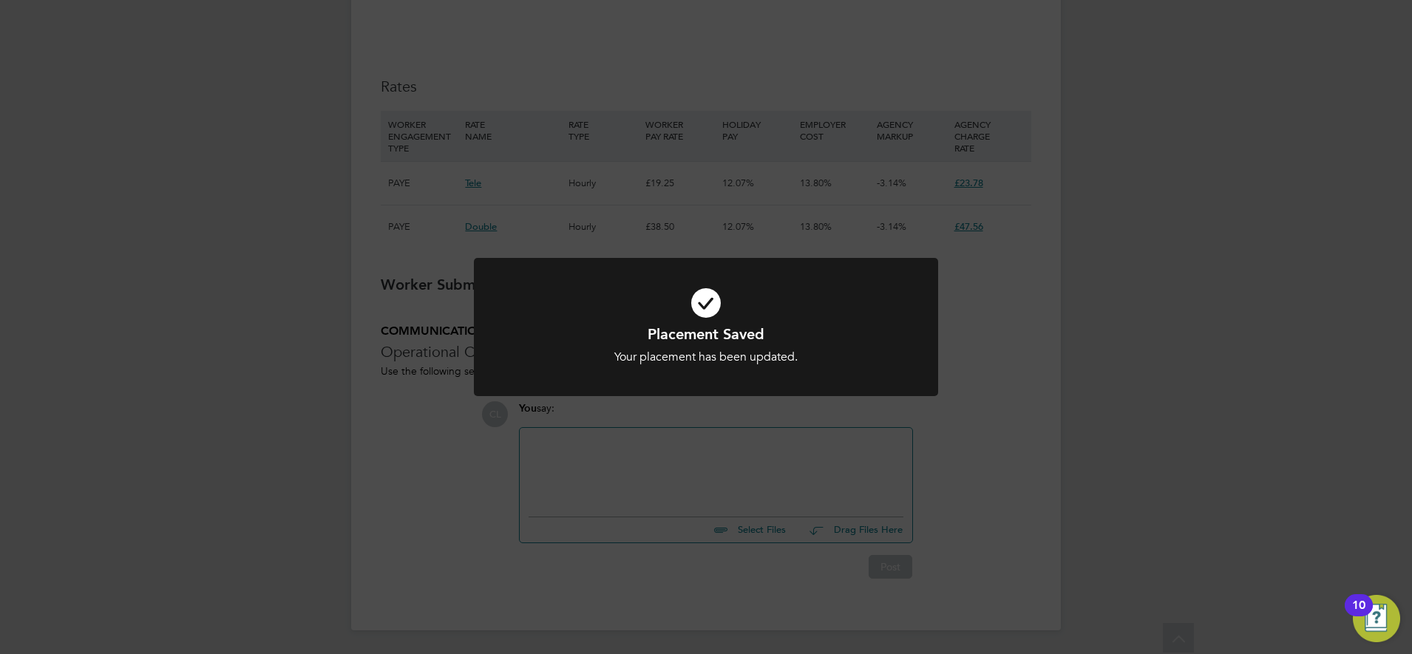
click at [936, 438] on div "Placement Saved Your placement has been updated. Cancel Okay" at bounding box center [706, 327] width 1412 height 654
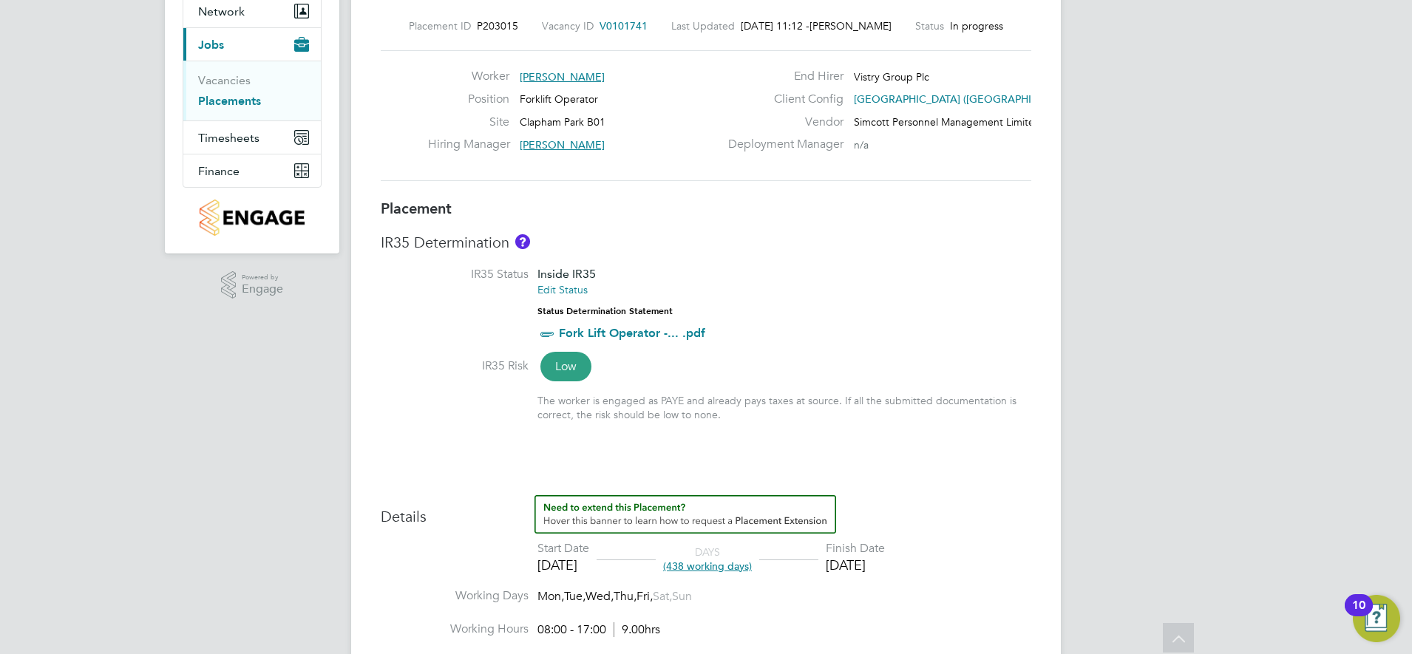
scroll to position [0, 0]
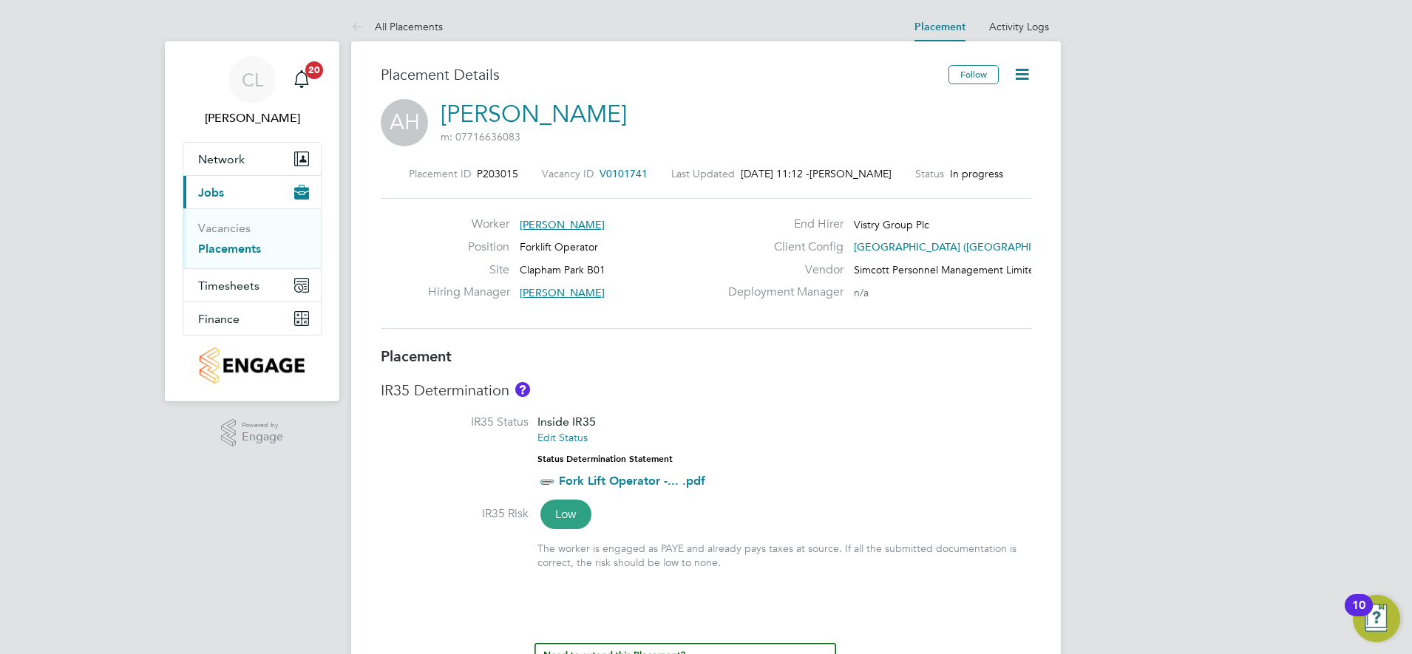
click at [1021, 78] on icon at bounding box center [1022, 74] width 18 height 18
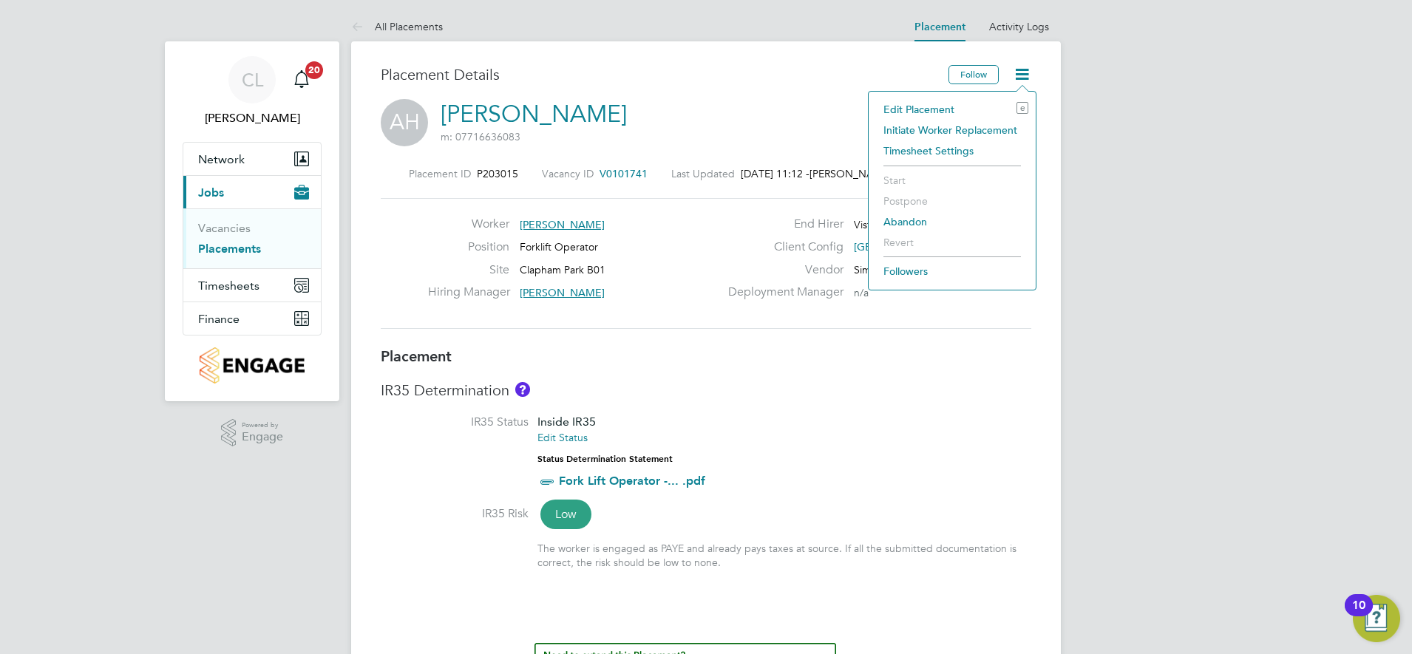
click at [804, 93] on div "Placement Details" at bounding box center [659, 82] width 557 height 34
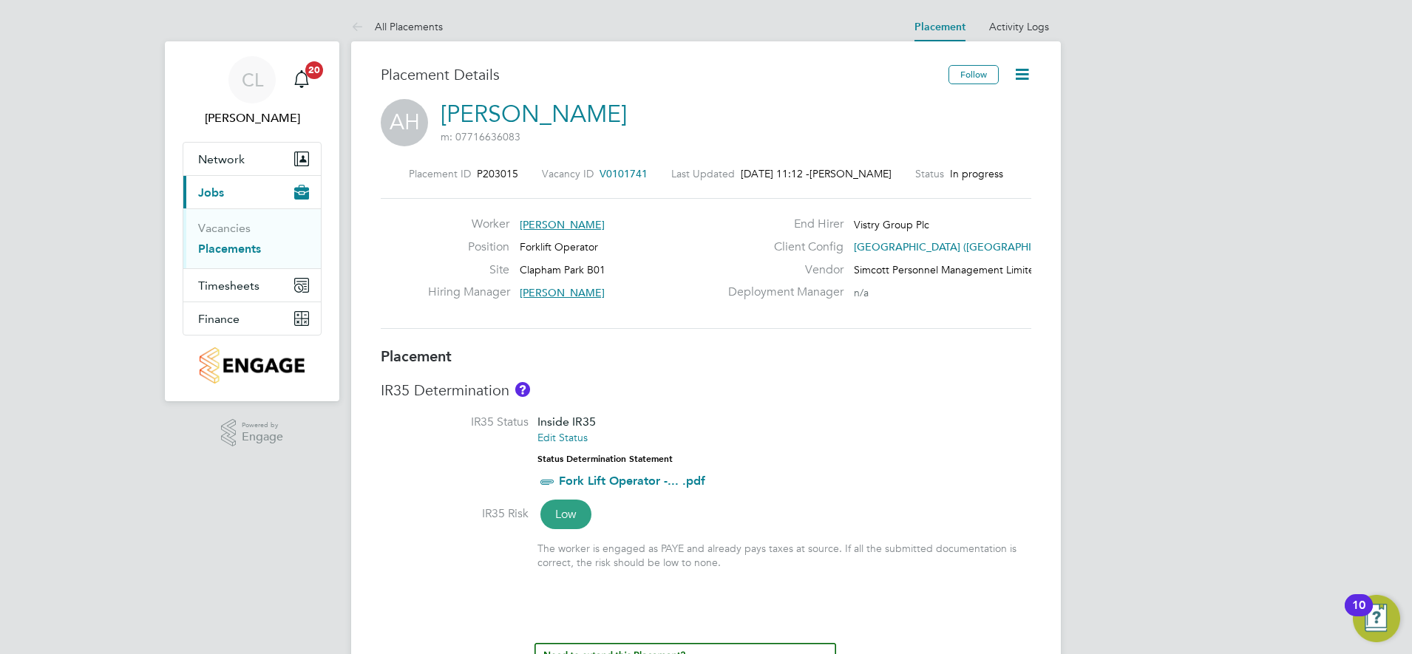
scroll to position [370, 0]
